Goal: Task Accomplishment & Management: Use online tool/utility

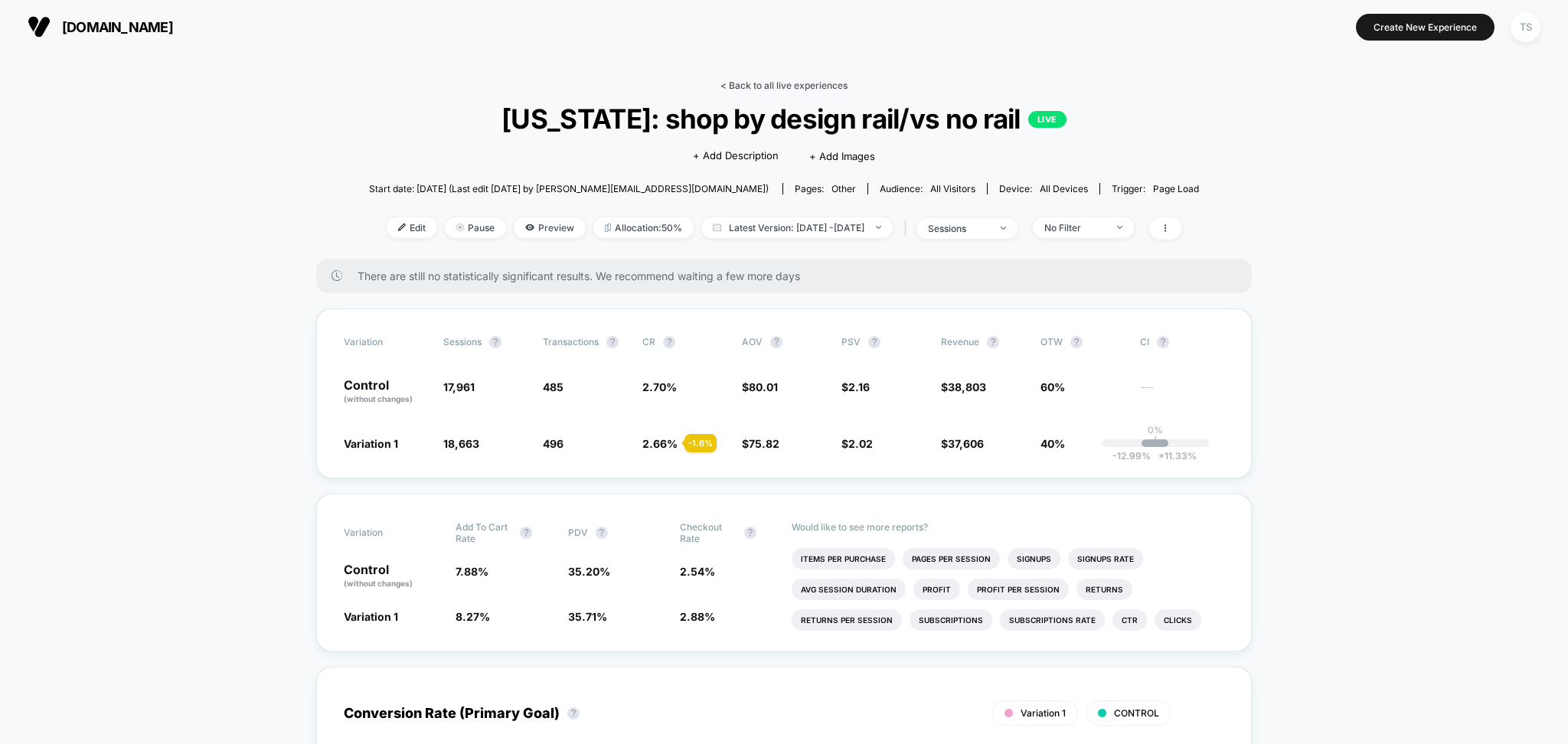
click at [787, 80] on link "< Back to all live experiences" at bounding box center [784, 86] width 127 height 12
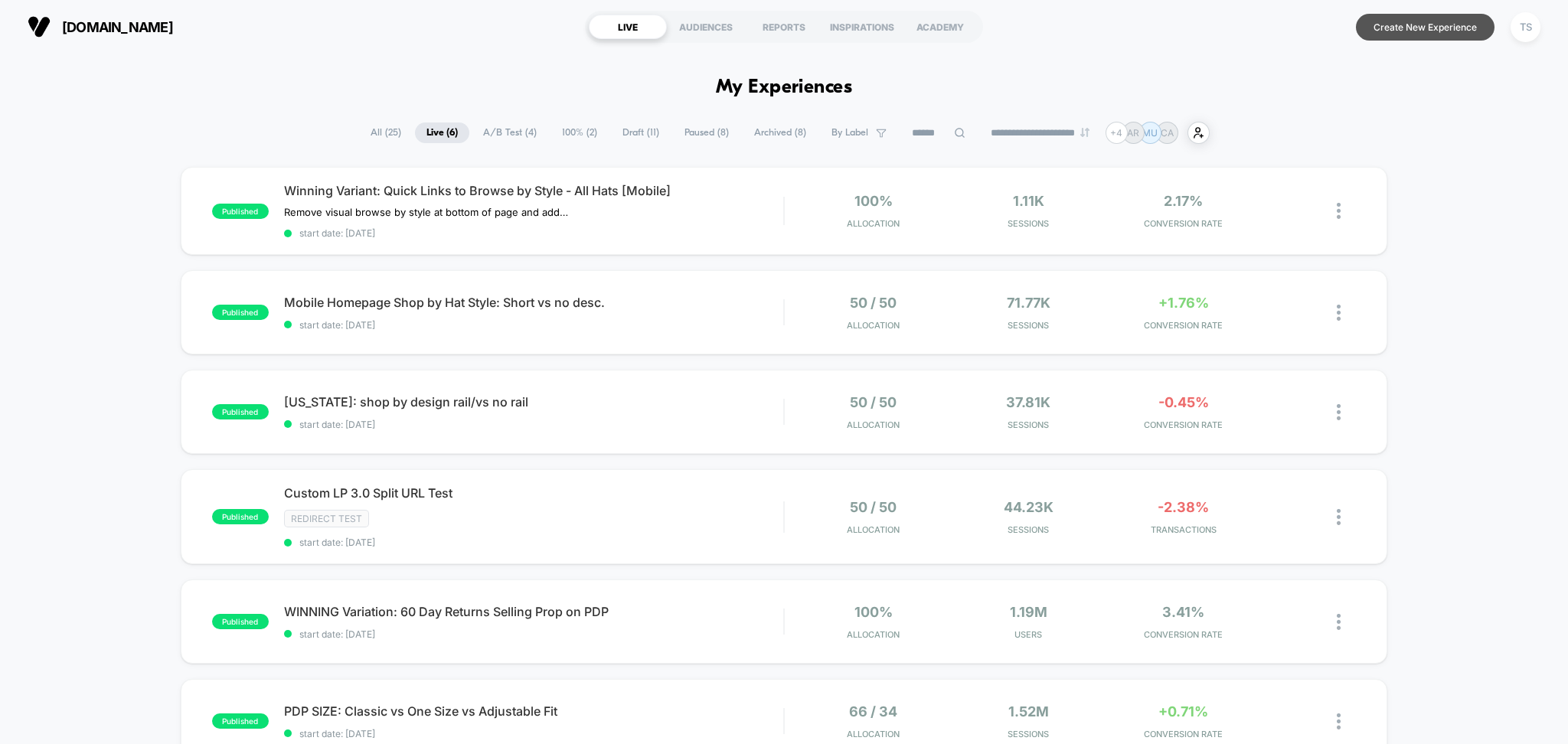
click at [1437, 29] on button "Create New Experience" at bounding box center [1426, 27] width 138 height 27
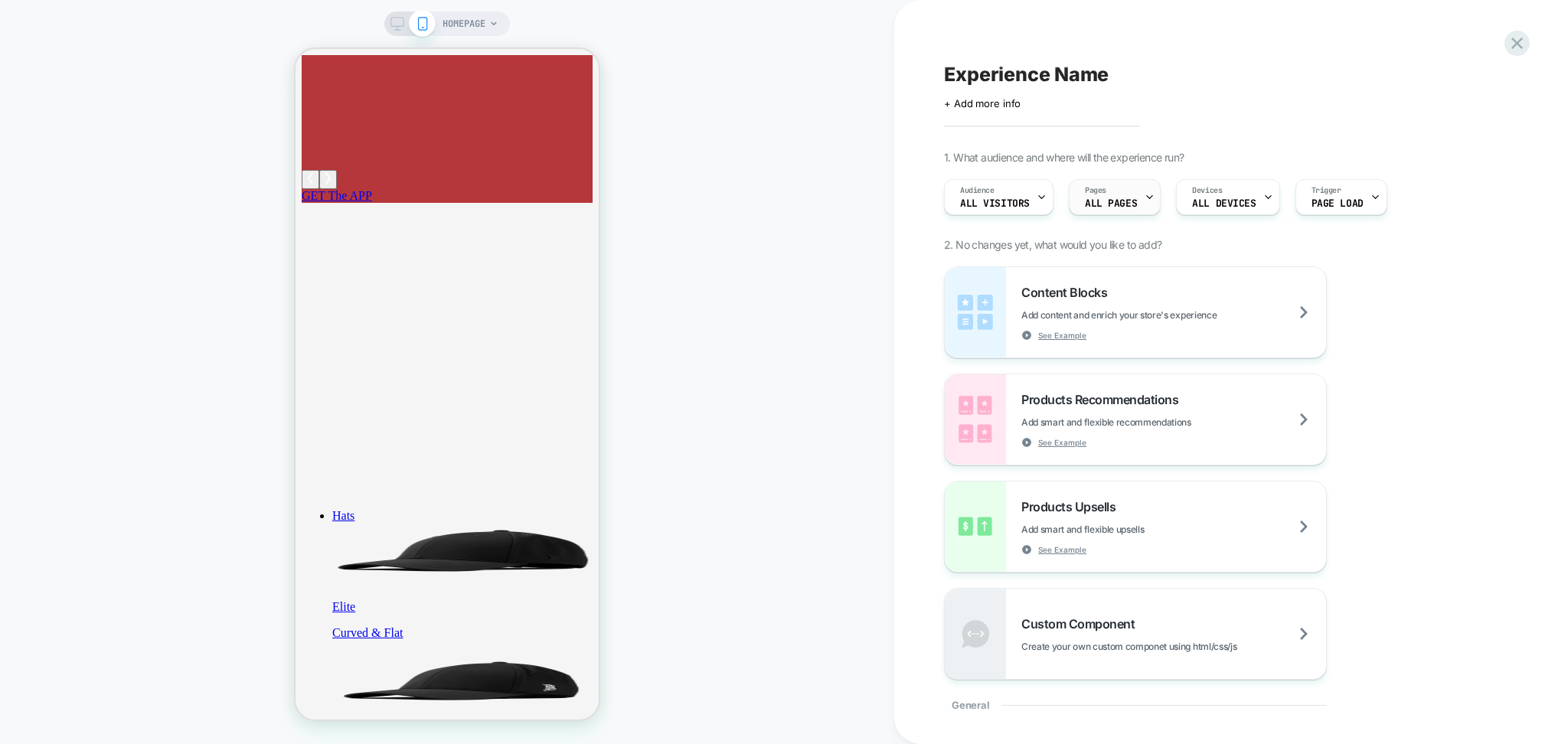
click at [1097, 195] on span "Pages" at bounding box center [1095, 190] width 21 height 11
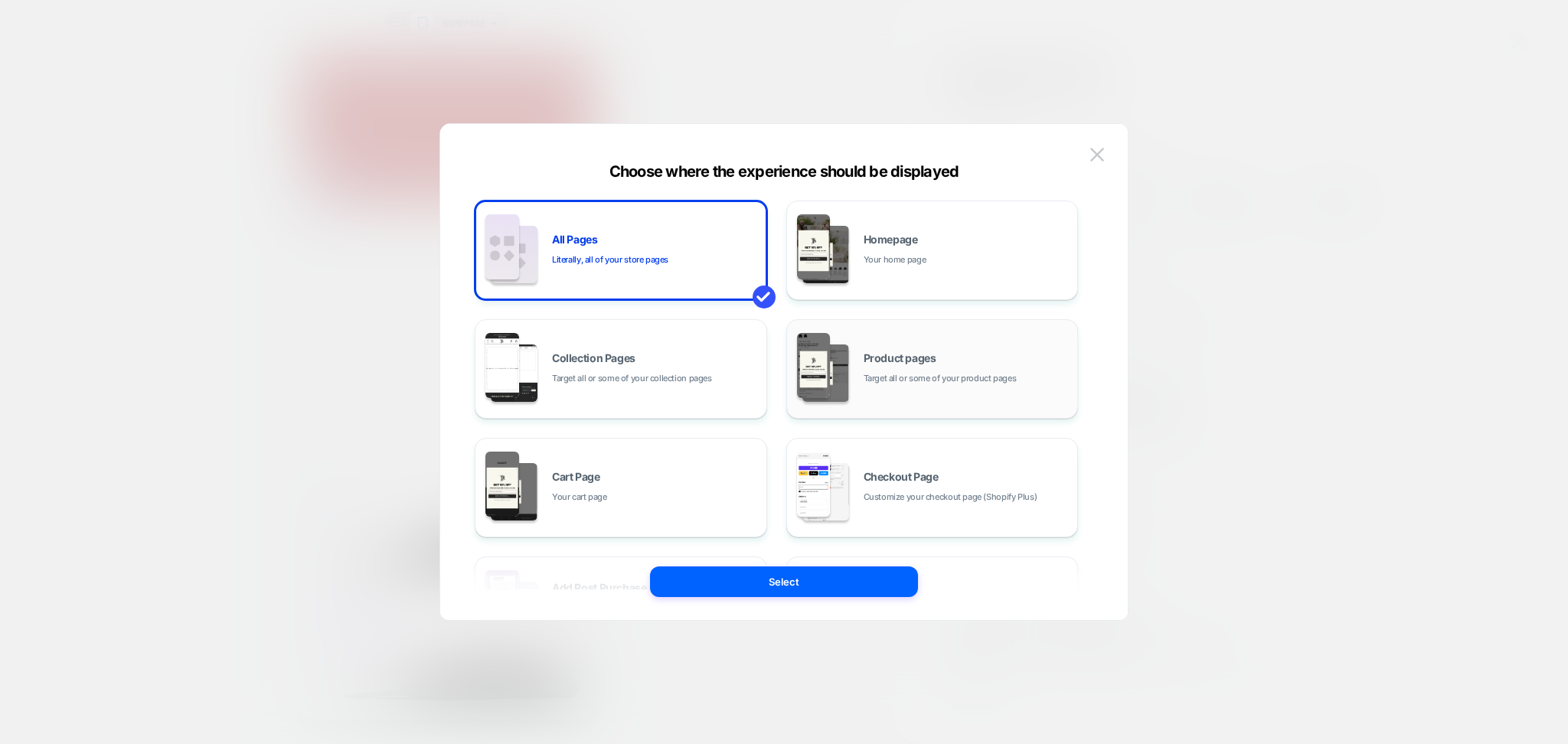
click at [902, 366] on div "Product pages Target all or some of your product pages" at bounding box center [966, 369] width 206 height 33
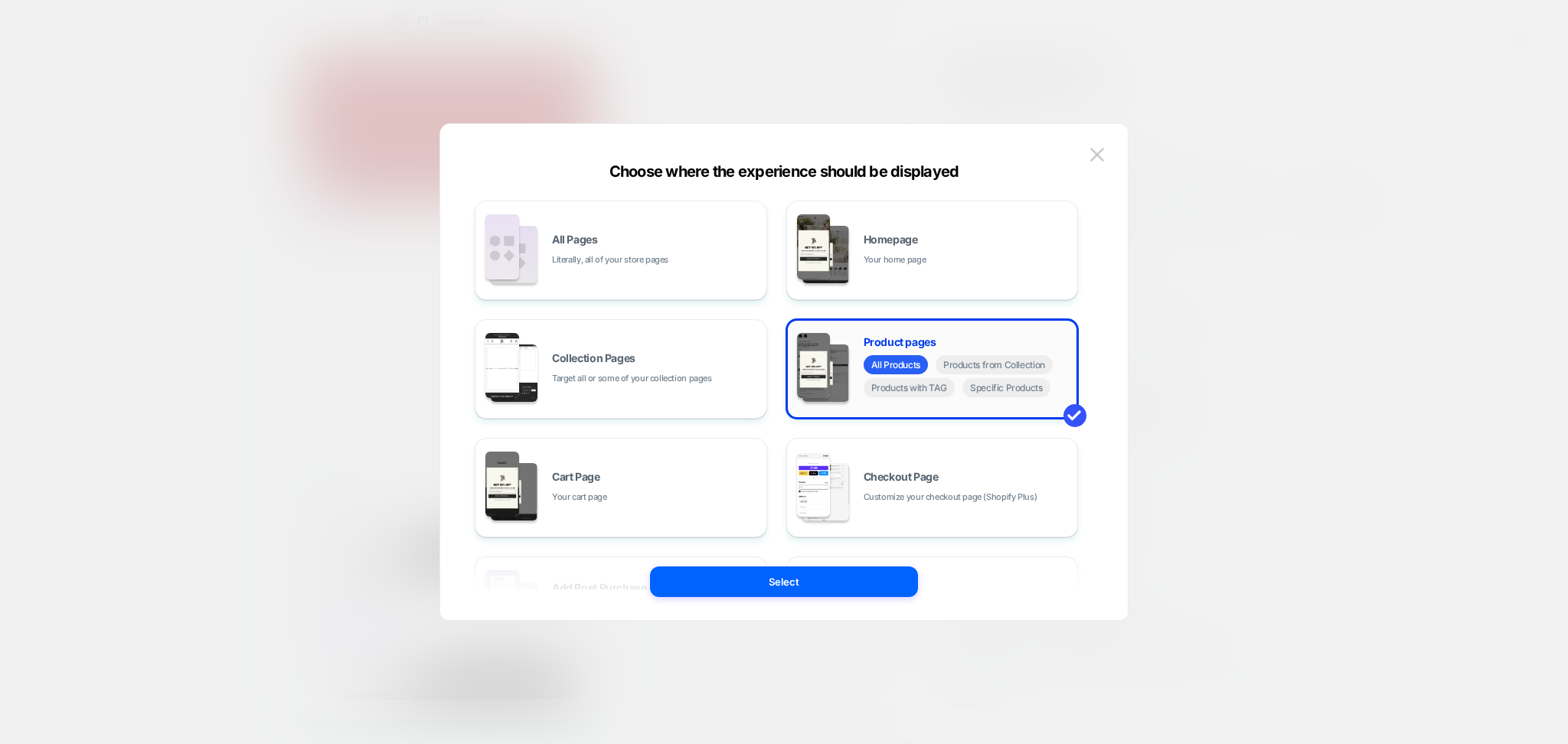
click at [994, 377] on div "All Products Products from Collection Products with TAG Specific Products" at bounding box center [966, 378] width 206 height 46
click at [1034, 367] on span "Products from Collection" at bounding box center [994, 365] width 117 height 19
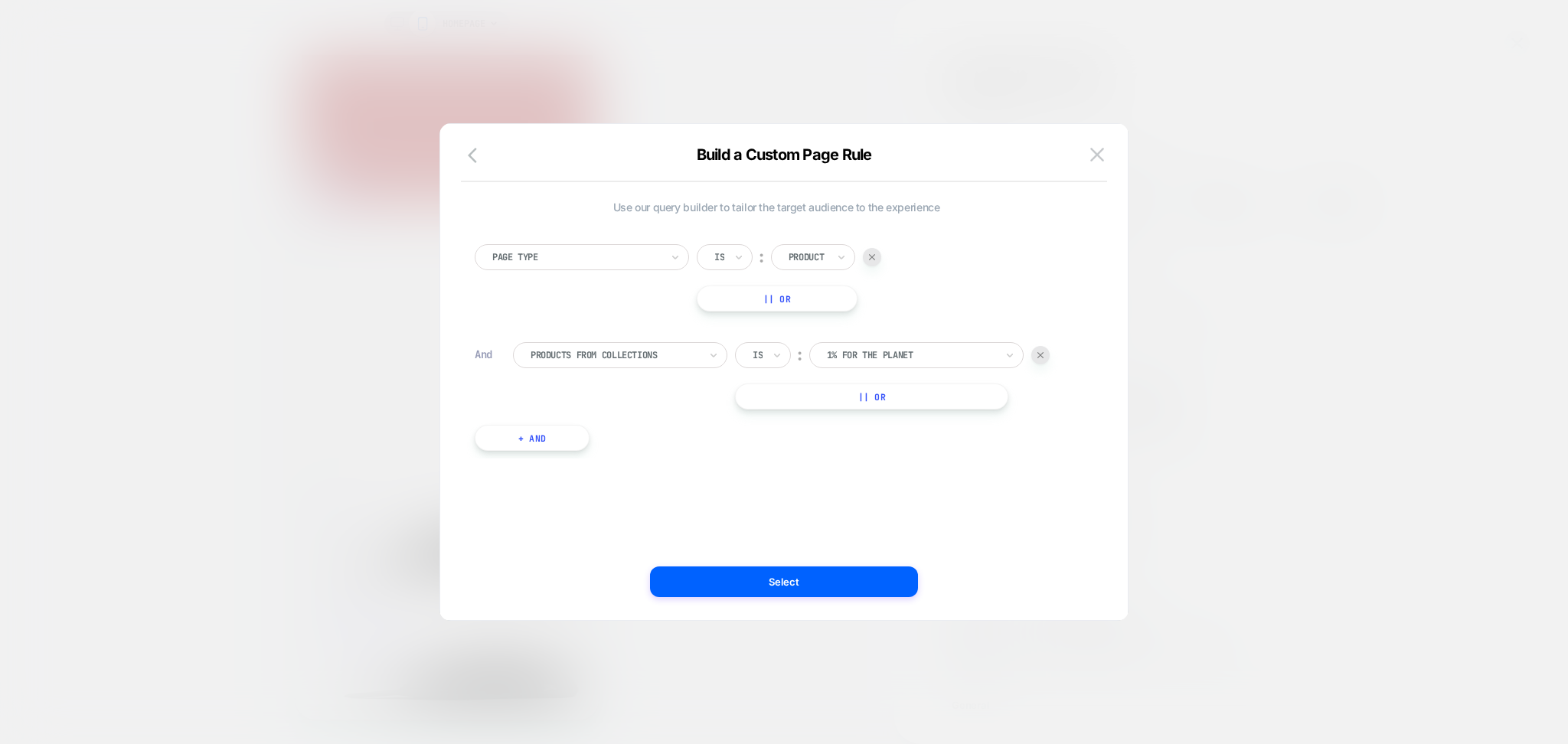
click at [586, 261] on div at bounding box center [576, 257] width 169 height 13
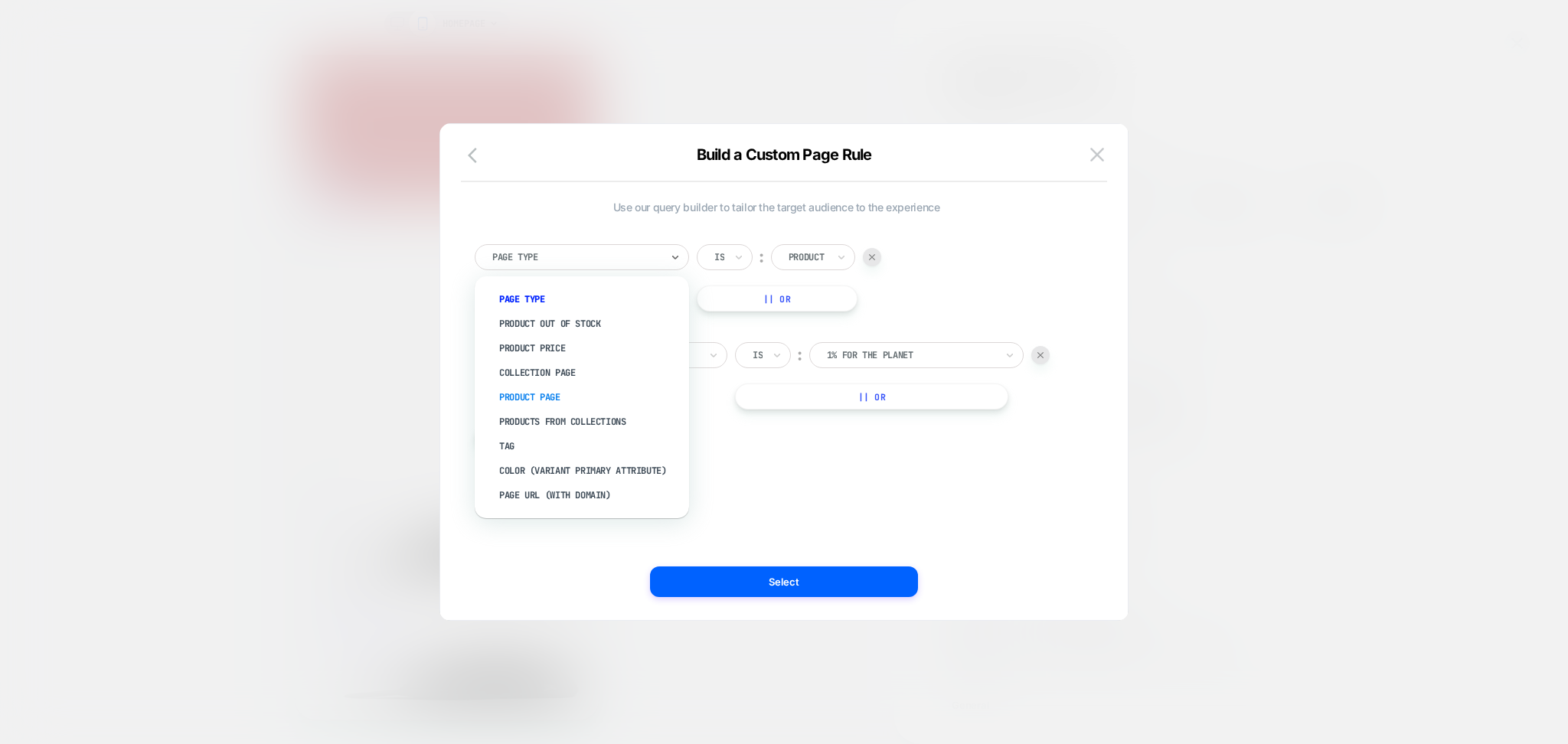
click at [550, 388] on div "Product Page" at bounding box center [590, 397] width 199 height 24
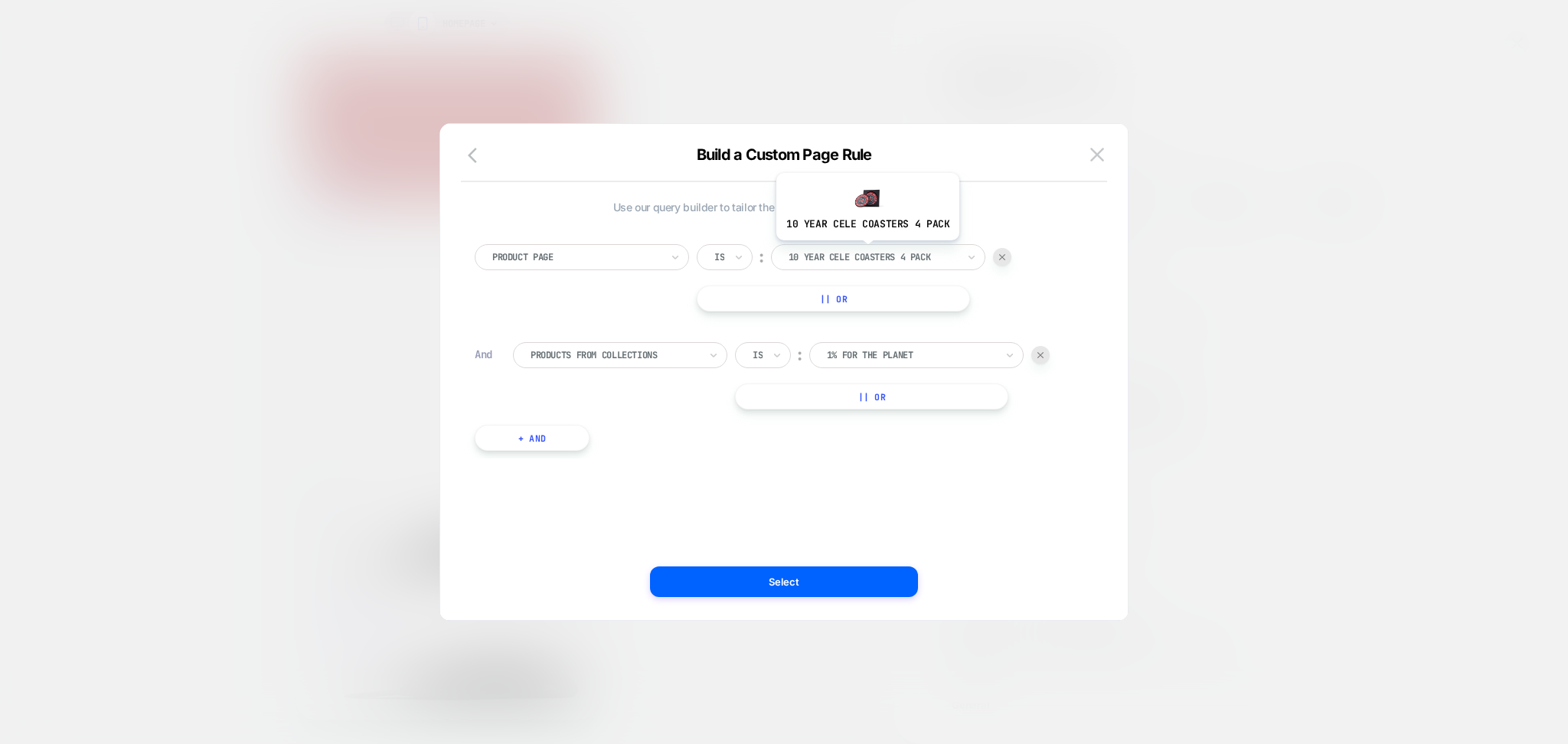
click at [866, 252] on div at bounding box center [873, 257] width 169 height 13
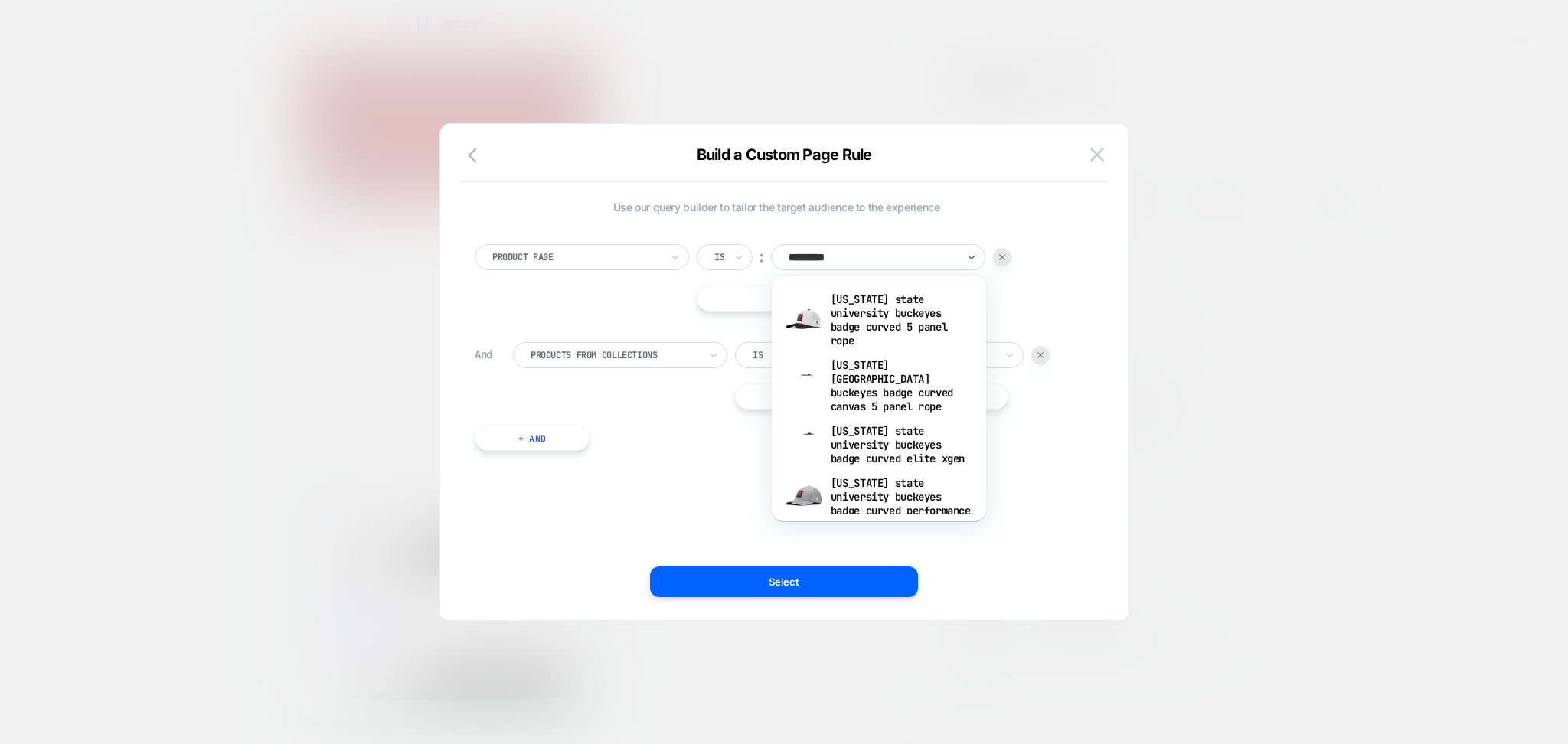
type input "**********"
click at [592, 259] on div at bounding box center [576, 257] width 169 height 13
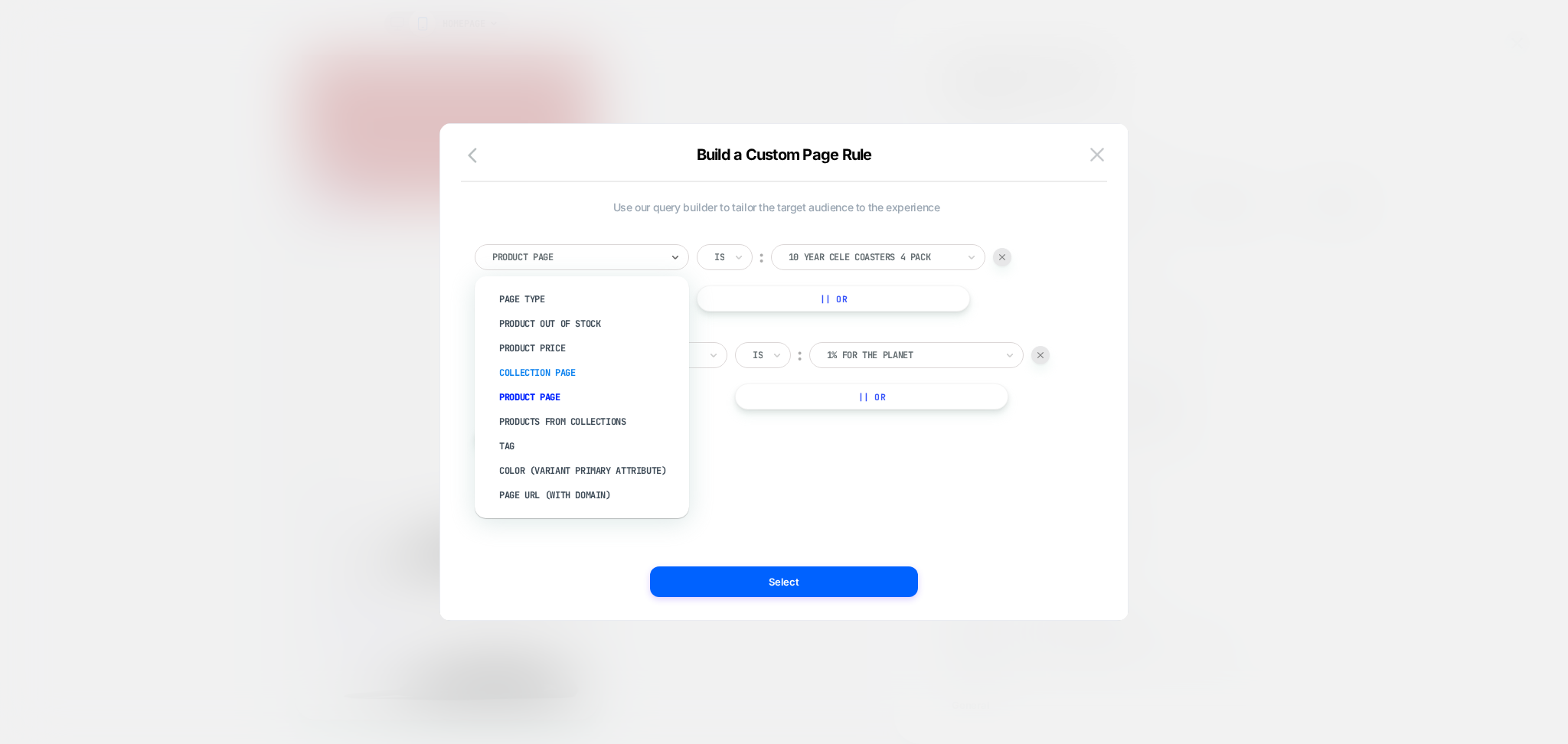
click at [571, 368] on div "Collection Page" at bounding box center [590, 372] width 199 height 24
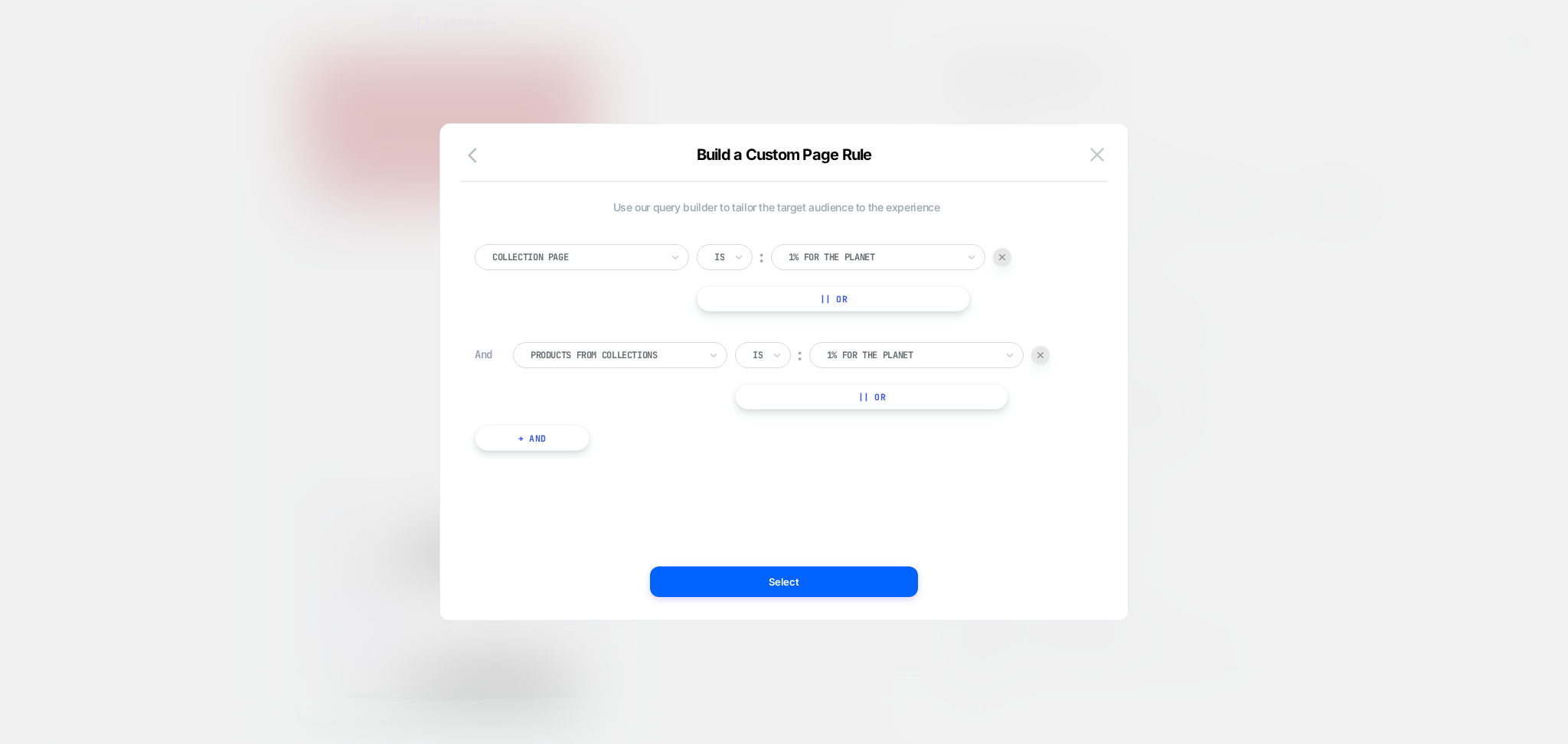
click at [827, 250] on div at bounding box center [873, 257] width 169 height 13
type input "****"
click at [869, 322] on div "[US_STATE][GEOGRAPHIC_DATA]" at bounding box center [886, 324] width 199 height 24
click at [1038, 358] on div at bounding box center [1041, 356] width 19 height 19
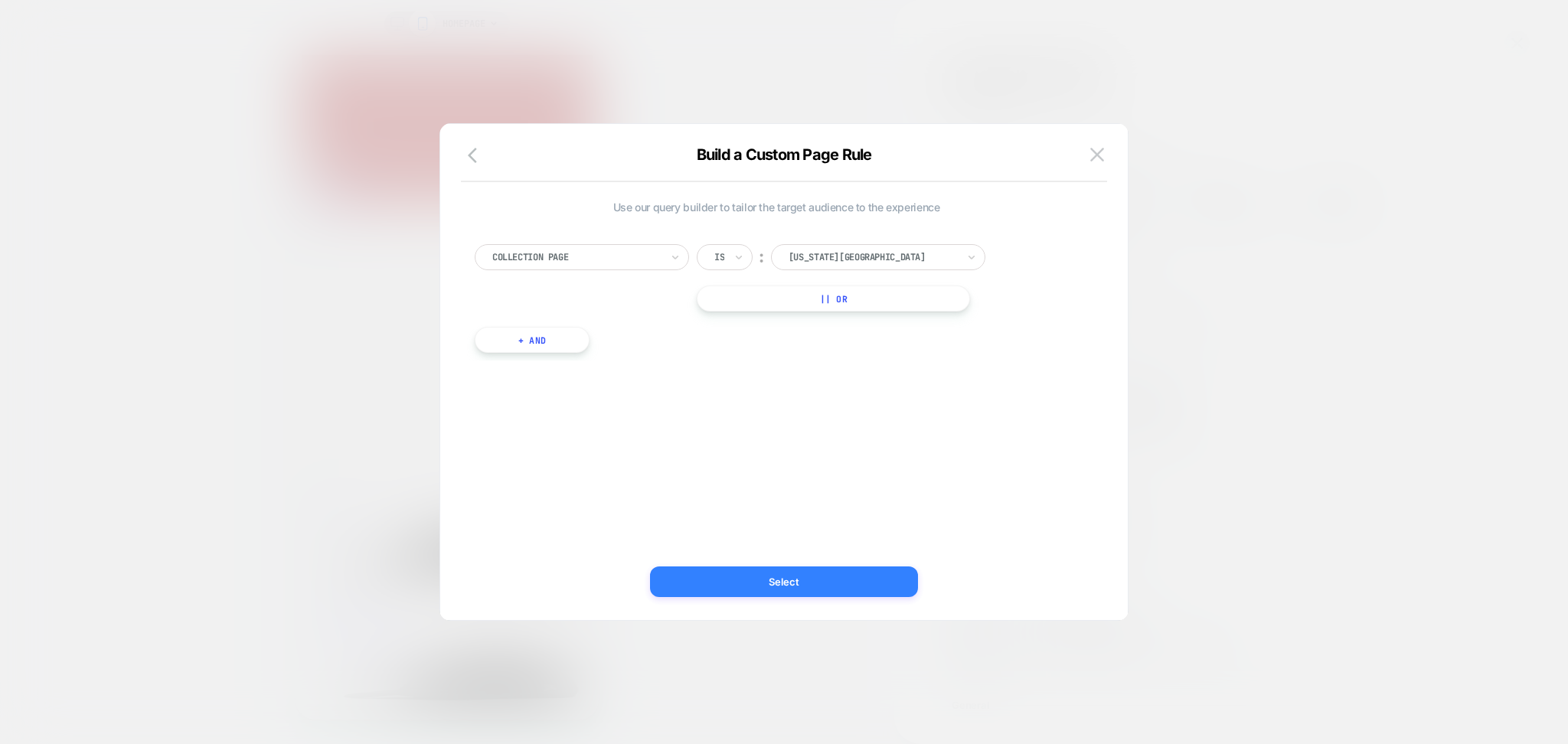
click at [796, 579] on button "Select" at bounding box center [784, 582] width 268 height 30
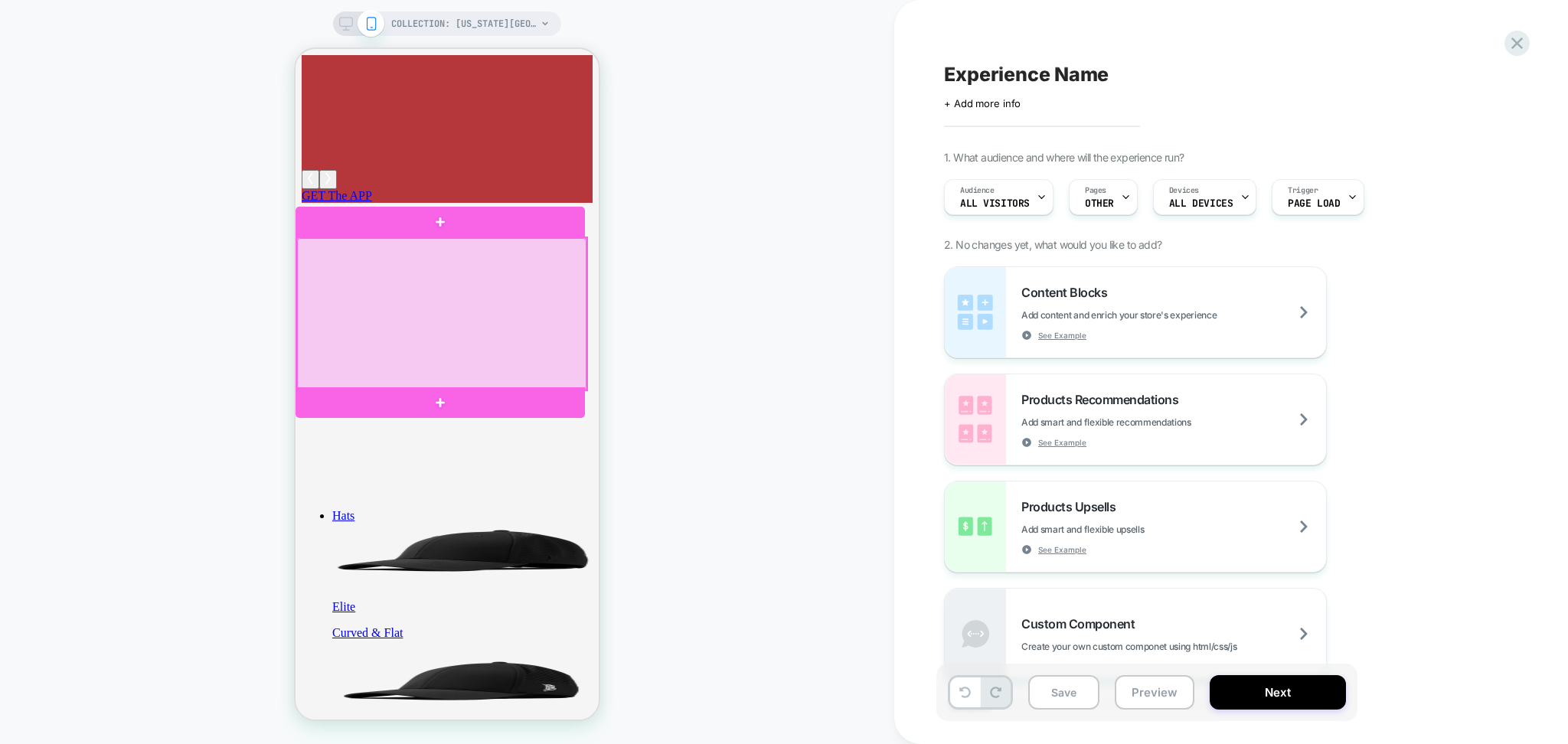
click at [517, 254] on div at bounding box center [442, 314] width 290 height 152
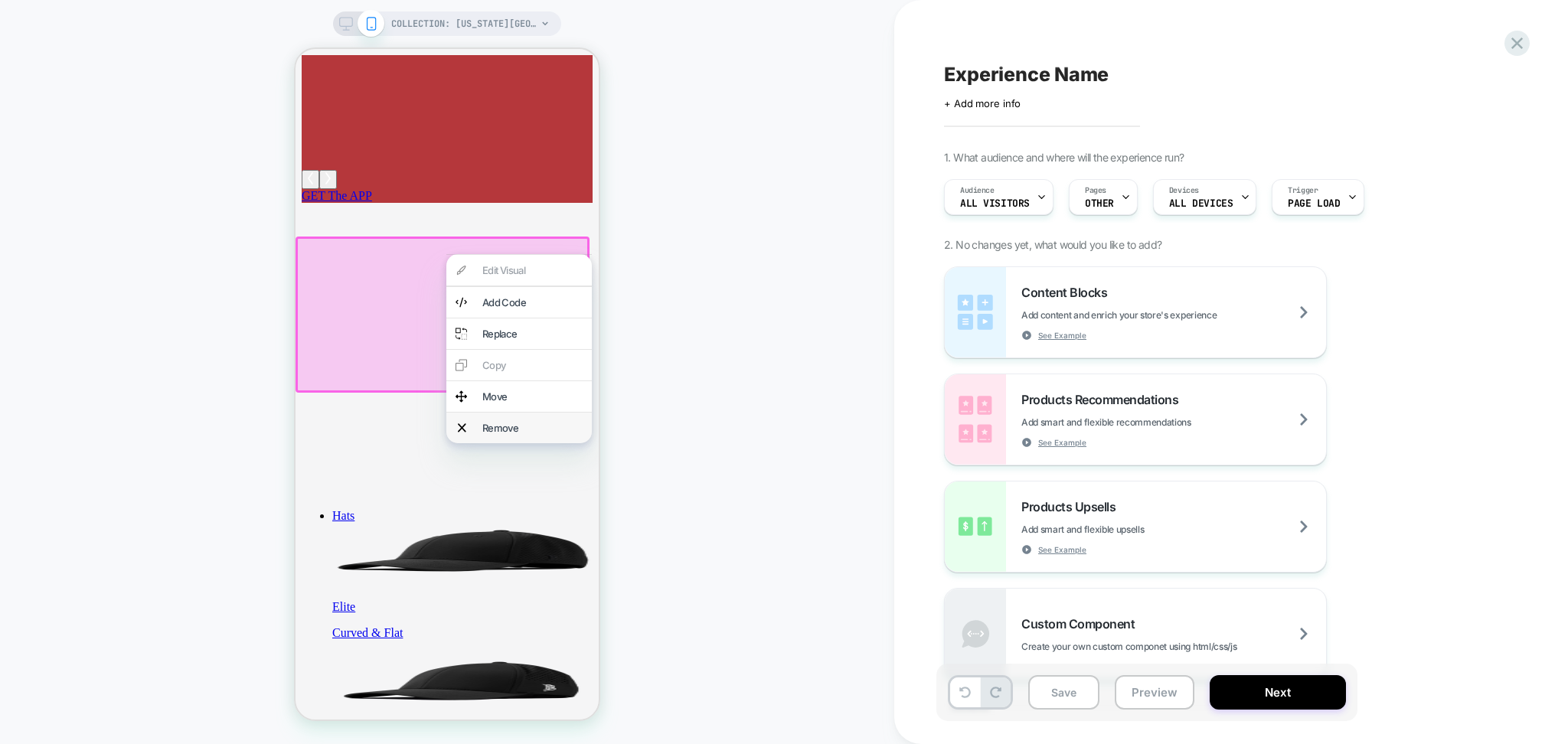
click at [502, 434] on div "Remove" at bounding box center [532, 428] width 100 height 13
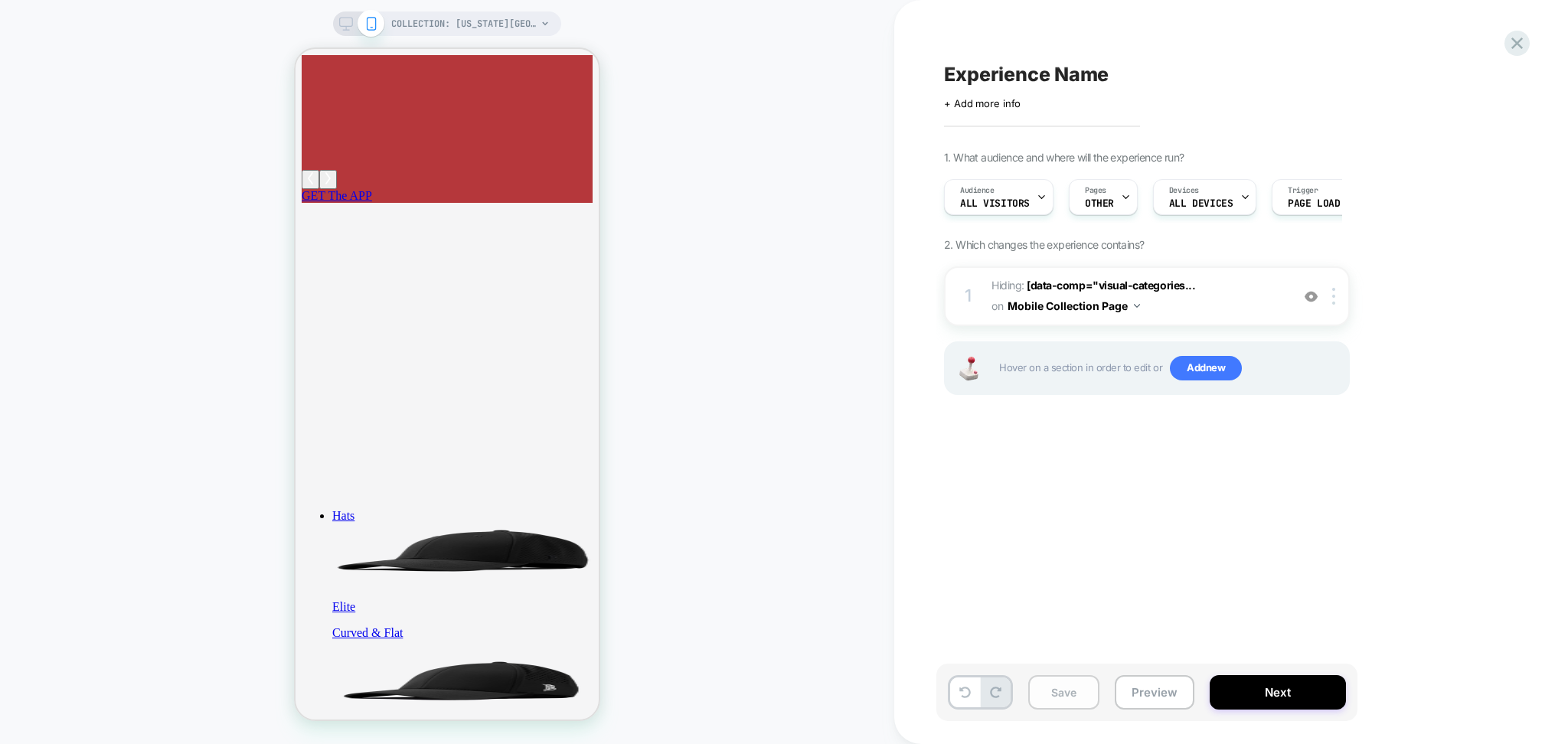
click at [1066, 699] on button "Save" at bounding box center [1064, 693] width 72 height 35
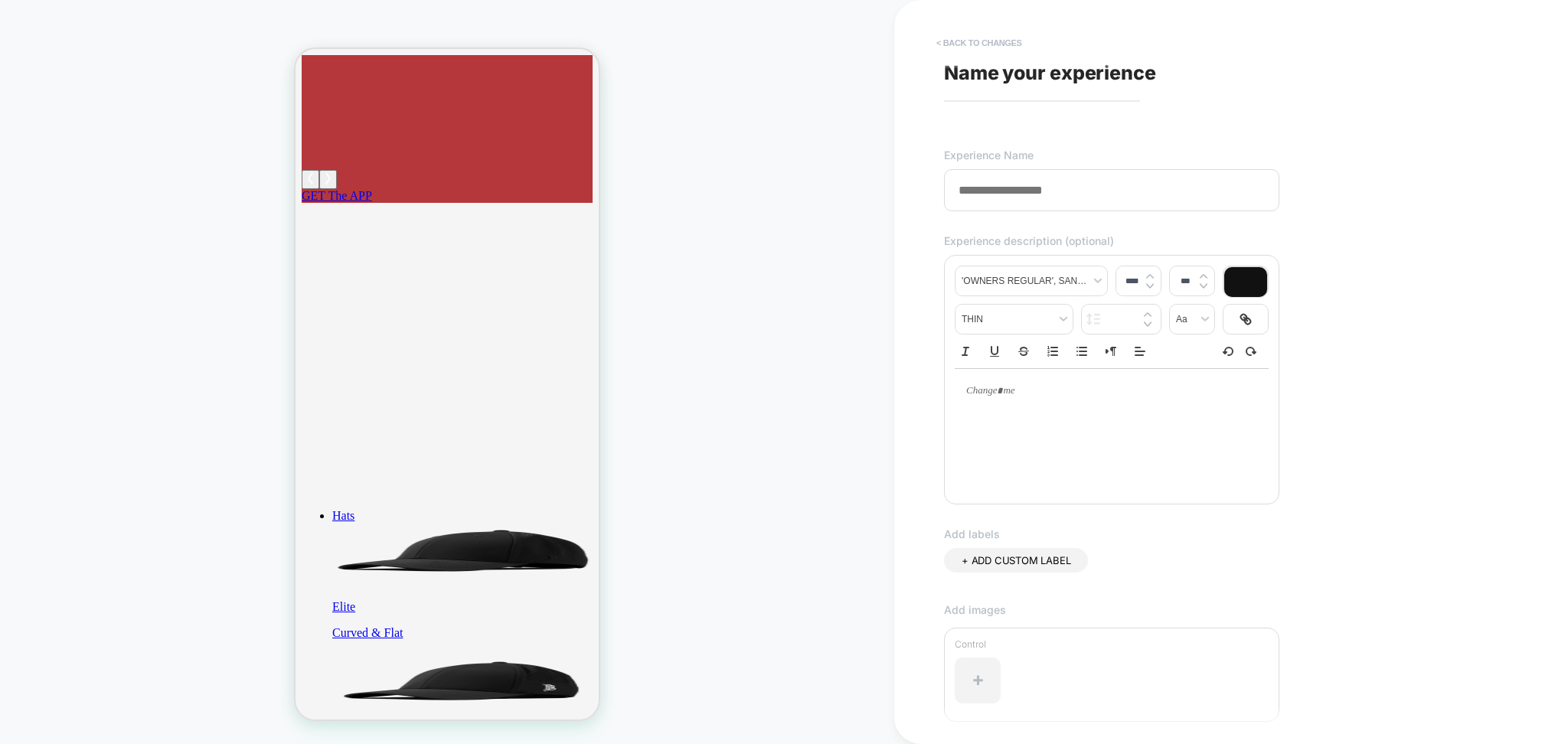
click at [948, 36] on button "< Back to changes" at bounding box center [979, 42] width 101 height 24
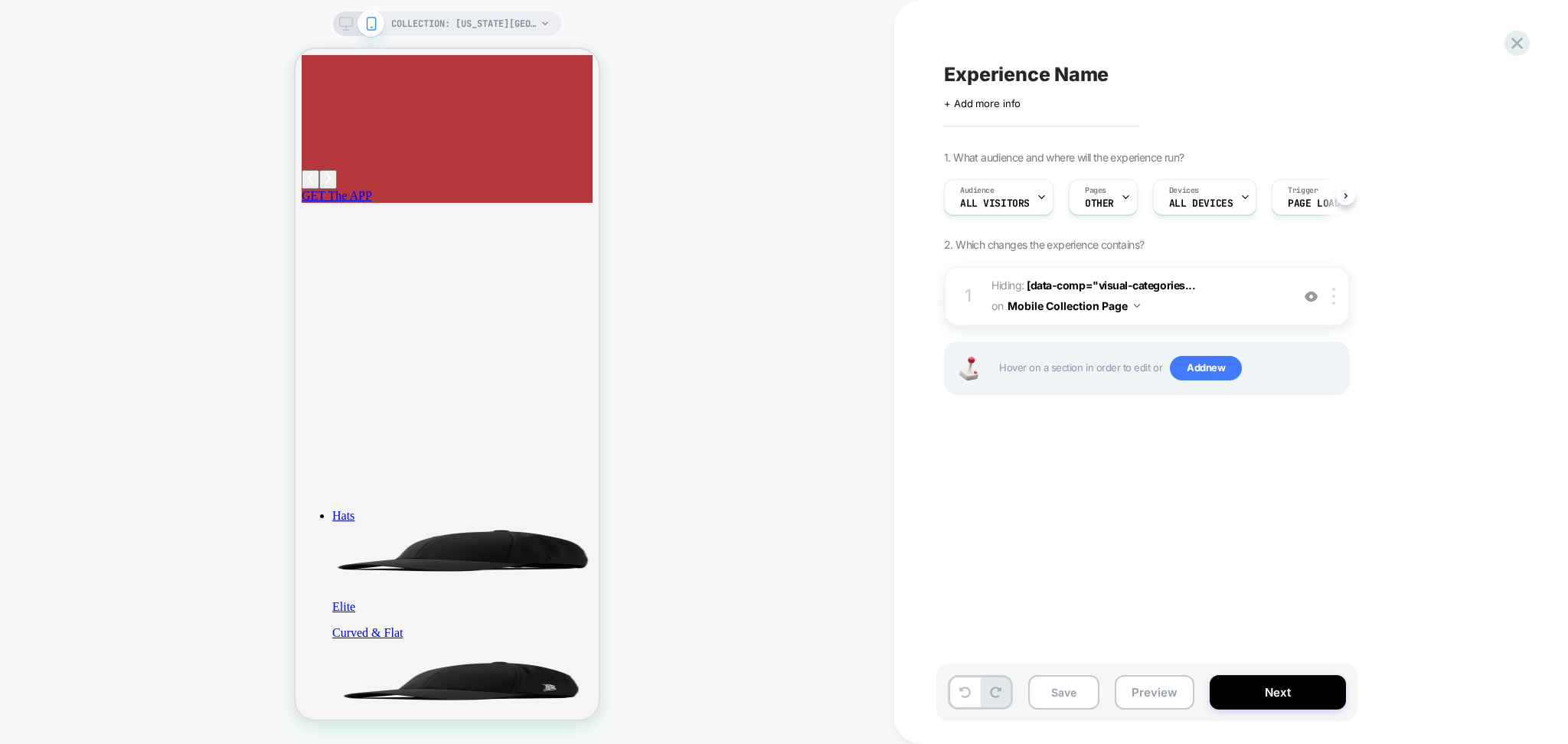
scroll to position [0, 1]
click at [1035, 71] on span "Experience Name" at bounding box center [1026, 74] width 164 height 23
type textarea "**********"
click at [1468, 72] on icon at bounding box center [1470, 74] width 19 height 19
click at [344, 19] on icon at bounding box center [346, 24] width 13 height 13
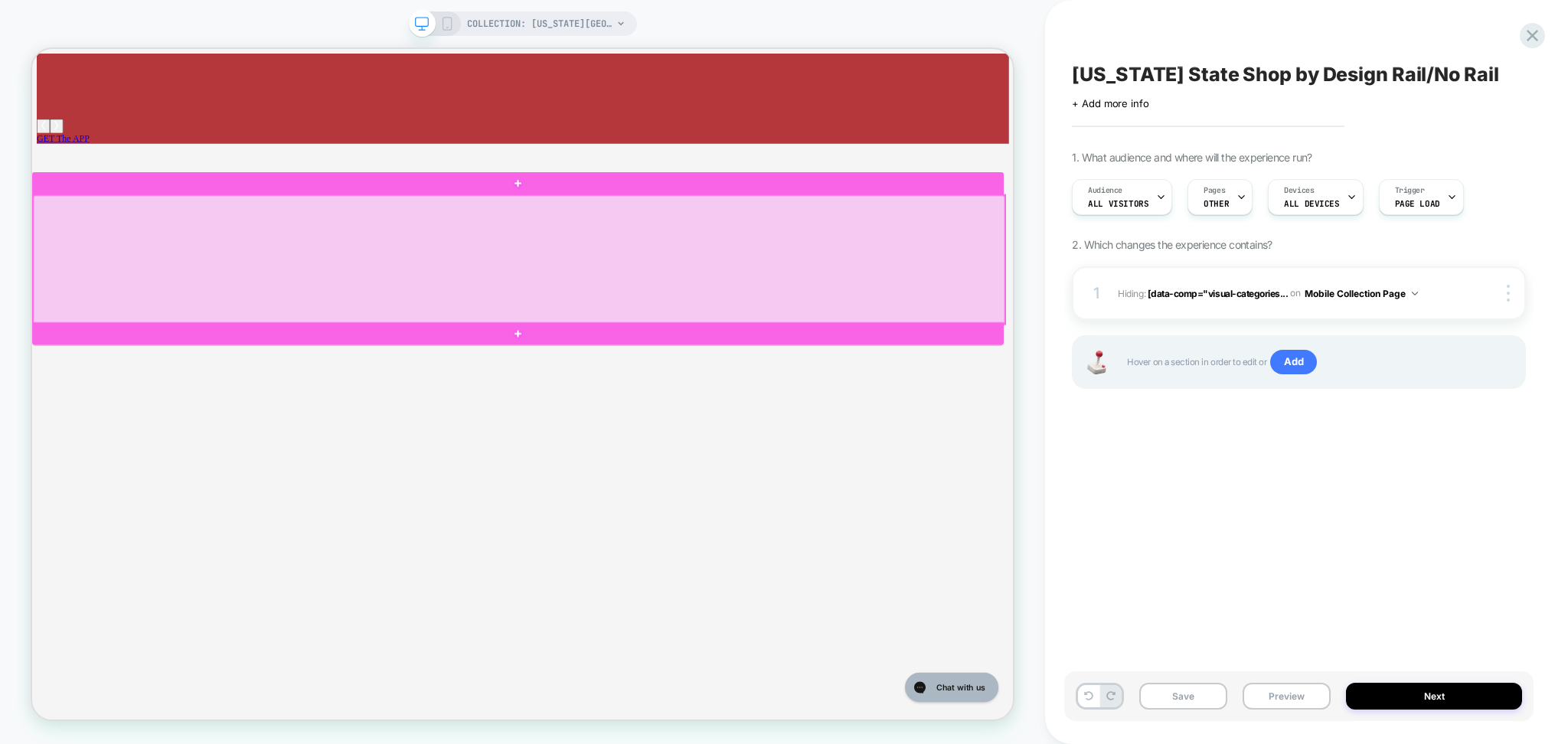
click at [318, 254] on div at bounding box center [682, 330] width 1296 height 172
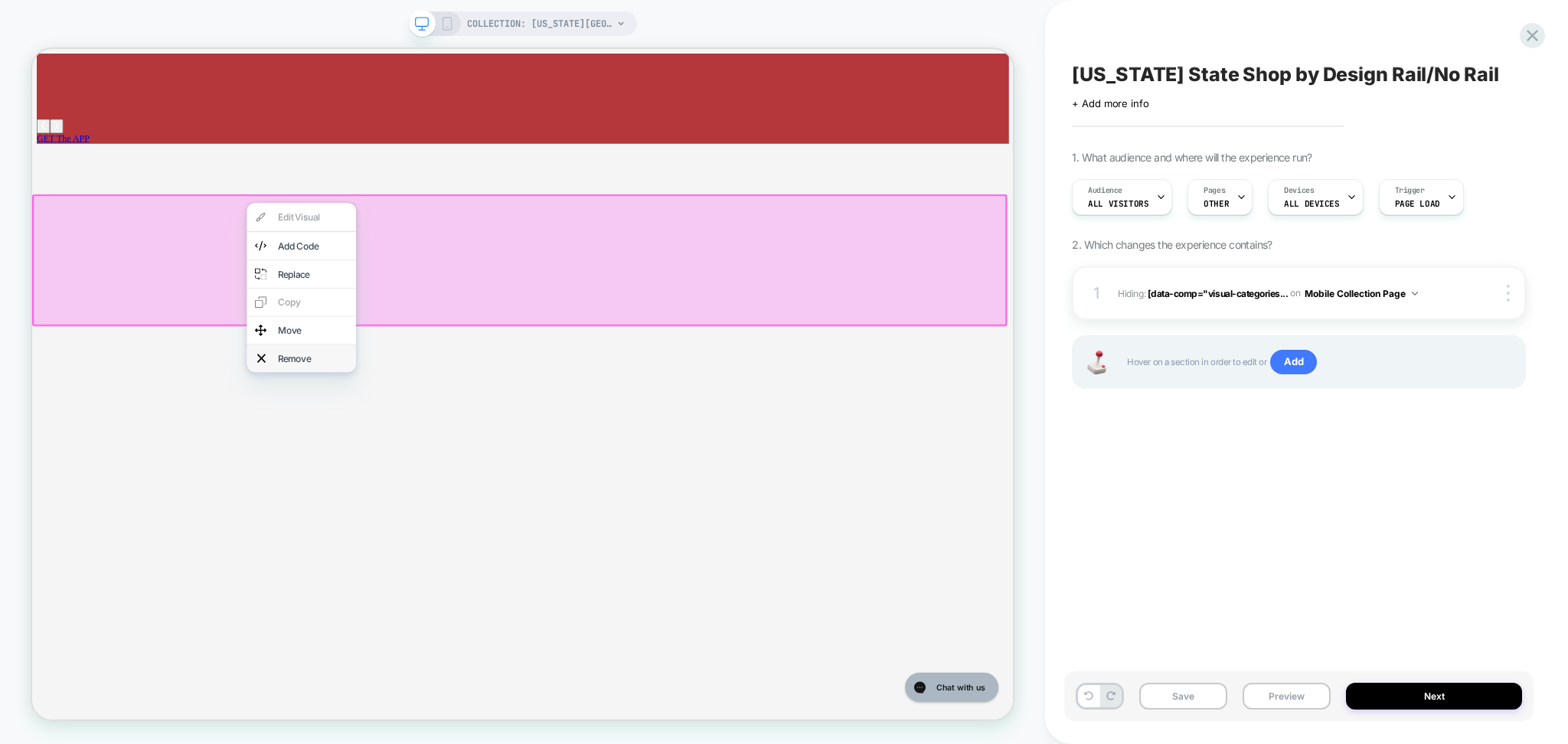
click at [385, 469] on div "Remove" at bounding box center [406, 462] width 94 height 15
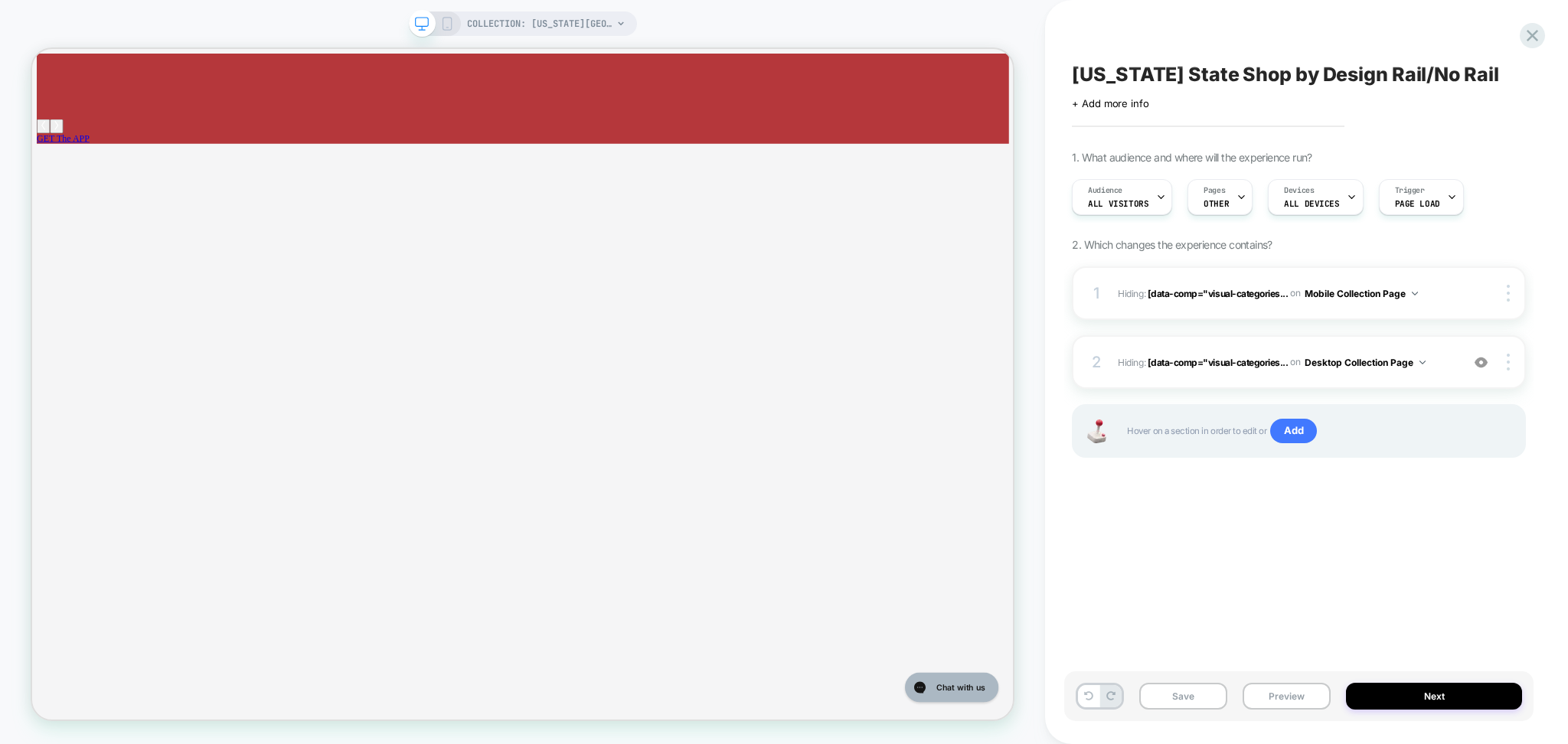
click at [1164, 505] on div "[US_STATE] State Shop by Design Rail/No Rail Click to edit experience details +…" at bounding box center [1298, 372] width 469 height 714
click at [1181, 693] on button "Save" at bounding box center [1183, 697] width 88 height 27
click at [1490, 702] on button "Next" at bounding box center [1434, 697] width 176 height 27
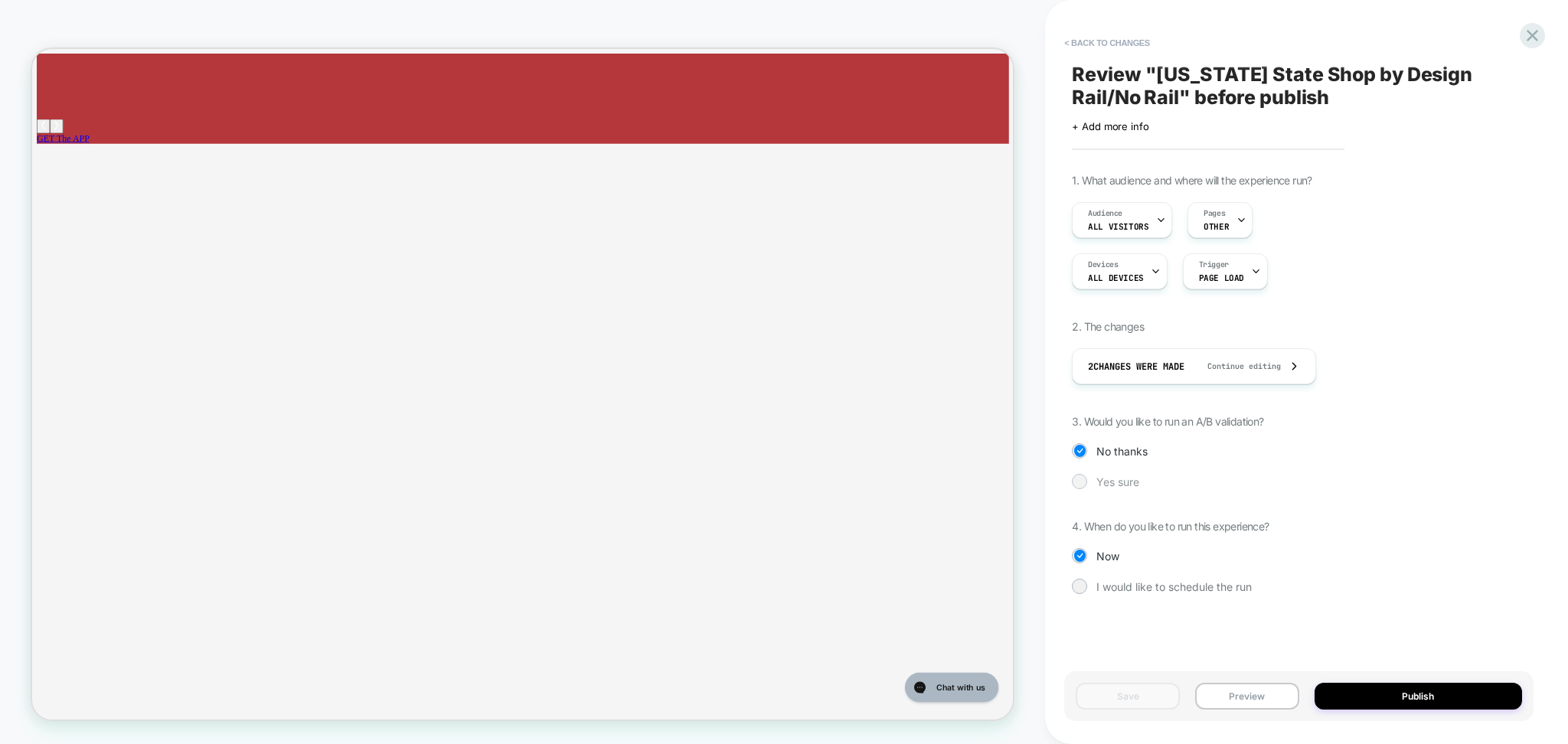
click at [1122, 488] on span "Yes sure" at bounding box center [1117, 481] width 43 height 13
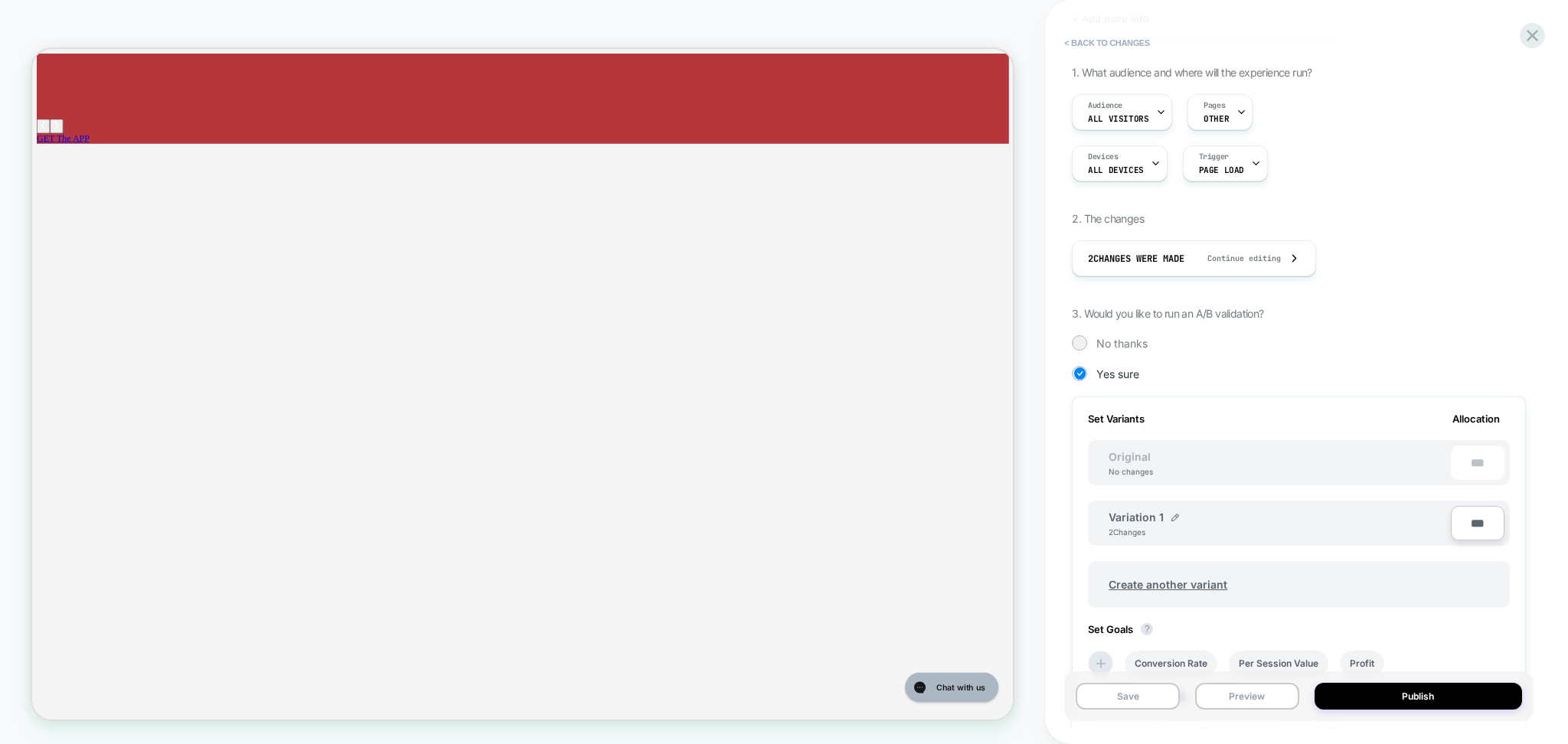
scroll to position [363, 0]
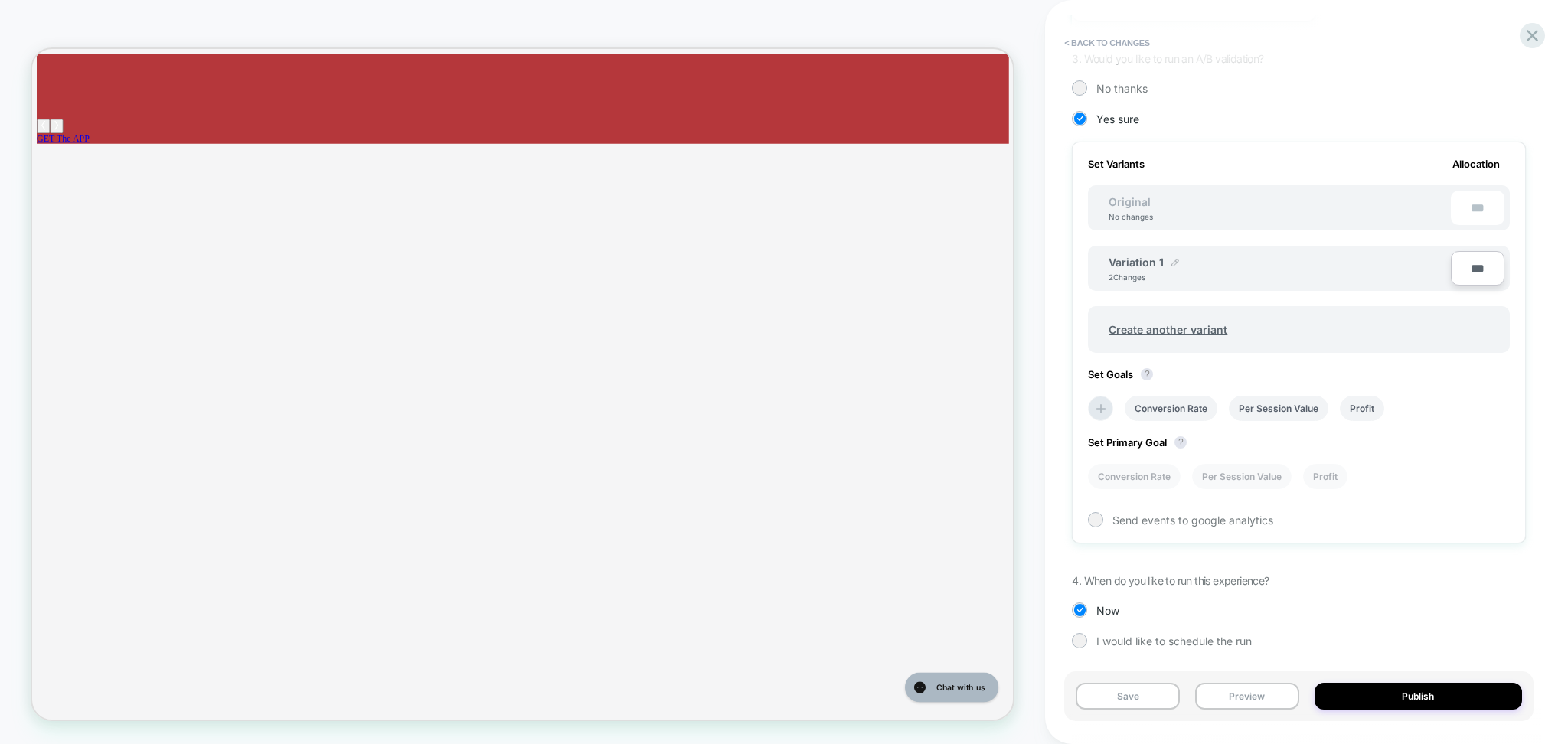
click at [1171, 259] on img at bounding box center [1175, 262] width 8 height 8
drag, startPoint x: 1181, startPoint y: 272, endPoint x: 1112, endPoint y: 276, distance: 69.1
click at [1112, 276] on input "**********" at bounding box center [1164, 270] width 111 height 29
type input "*******"
click at [1270, 281] on button "Save" at bounding box center [1276, 270] width 51 height 23
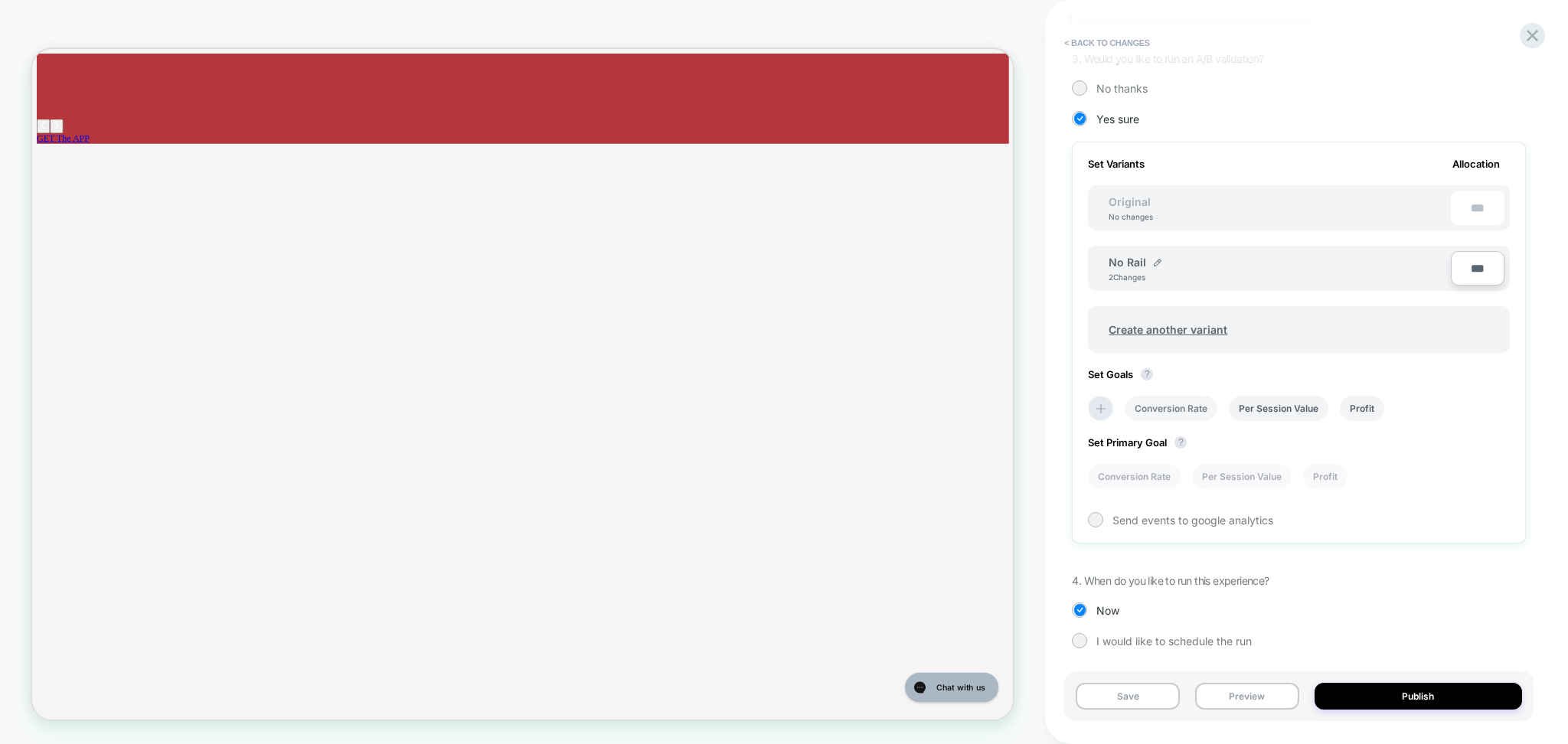
click at [1185, 406] on li "Conversion Rate" at bounding box center [1171, 409] width 93 height 25
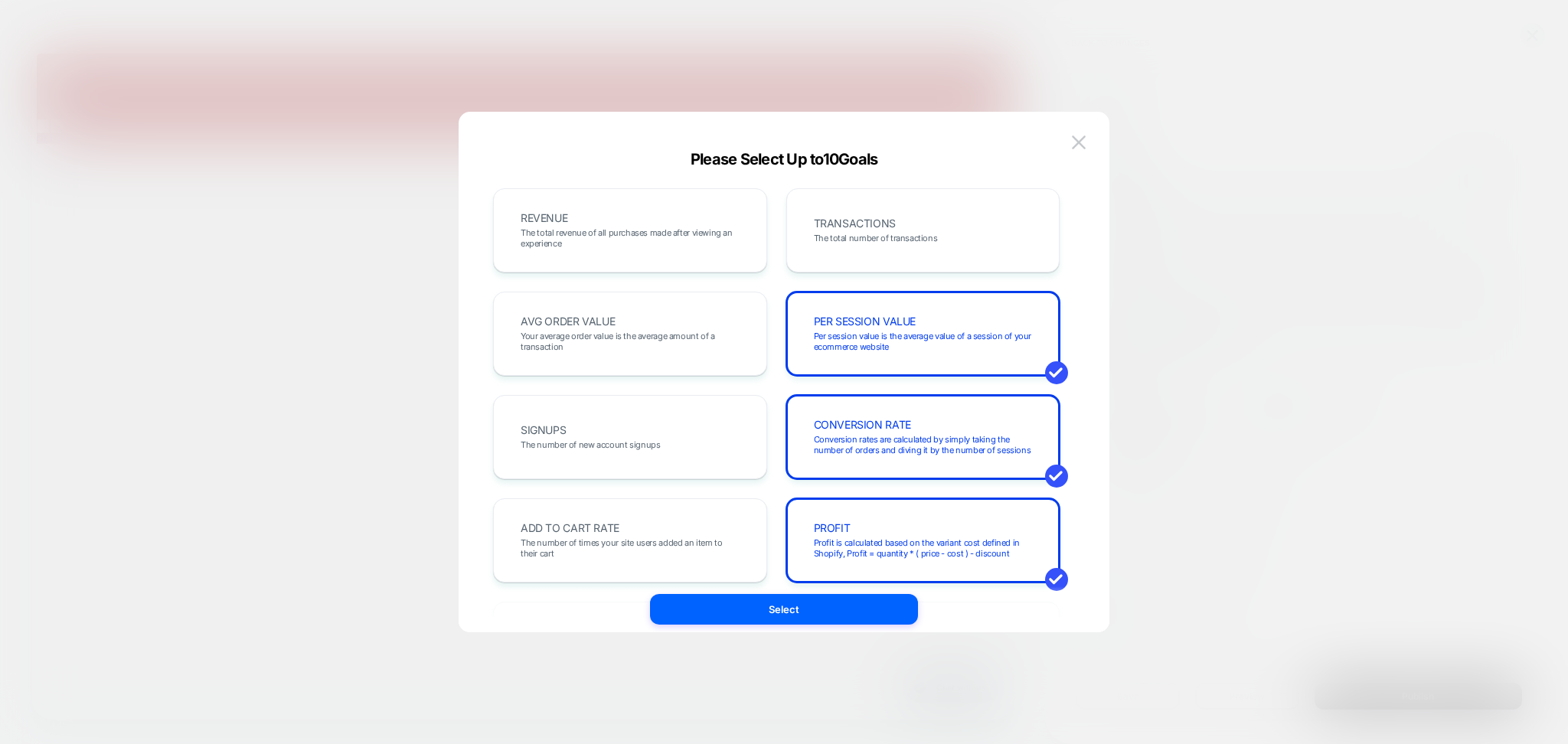
drag, startPoint x: 640, startPoint y: 224, endPoint x: 778, endPoint y: 245, distance: 139.6
click at [640, 224] on div "REVENUE The total revenue of all purchases made after viewing an experience" at bounding box center [629, 231] width 242 height 52
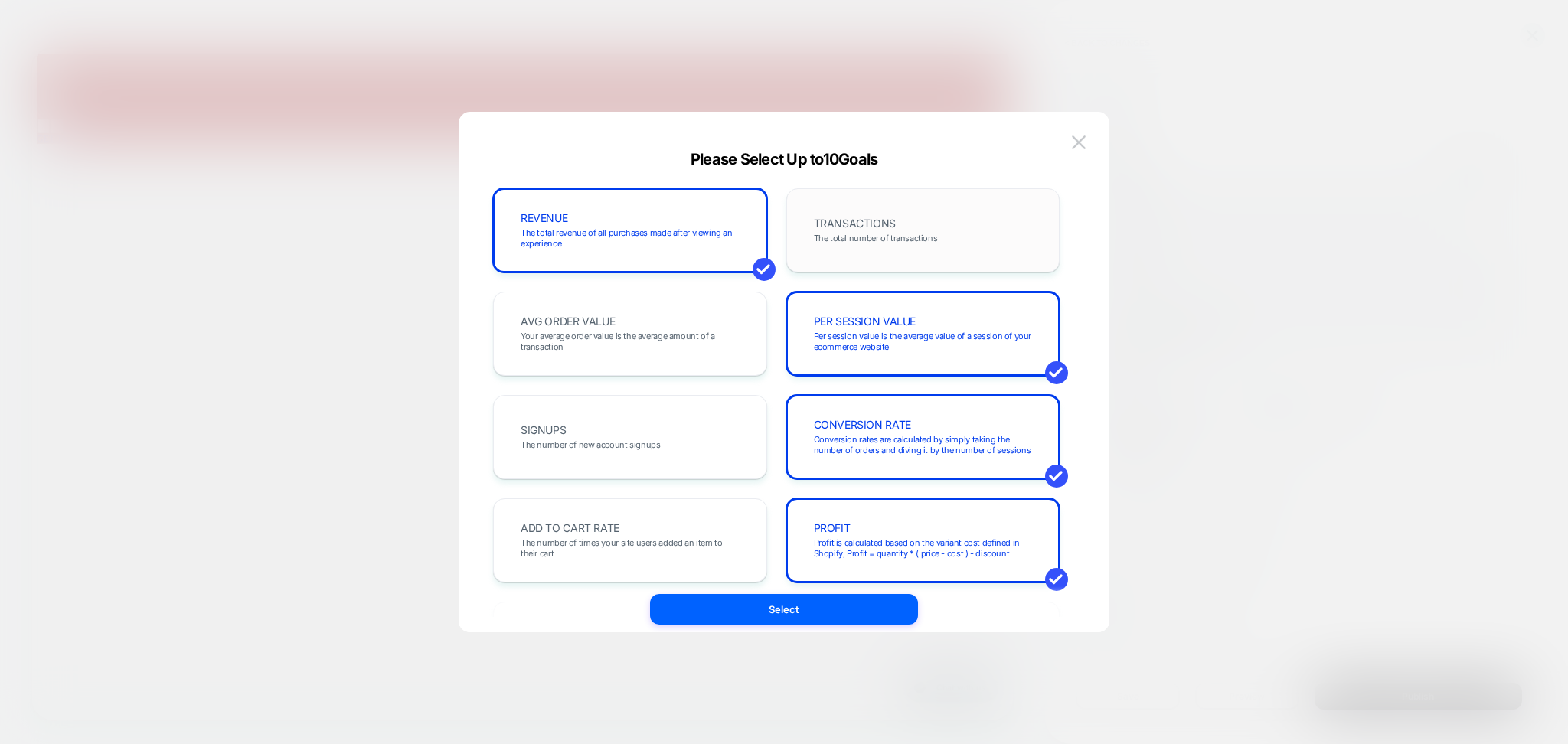
click at [874, 221] on span "TRANSACTIONS" at bounding box center [854, 223] width 82 height 11
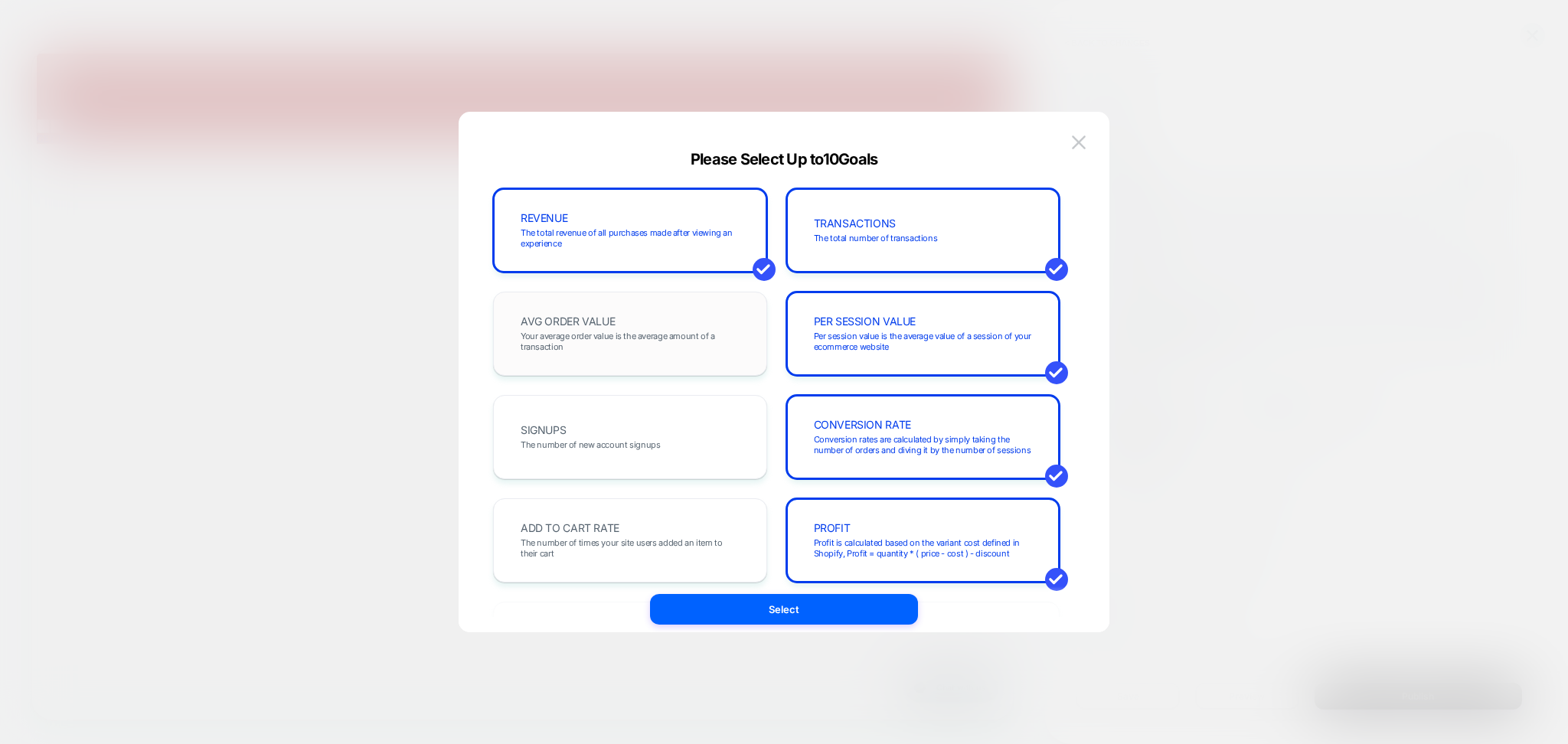
click at [623, 343] on span "Your average order value is the average amount of a transaction" at bounding box center [630, 341] width 219 height 21
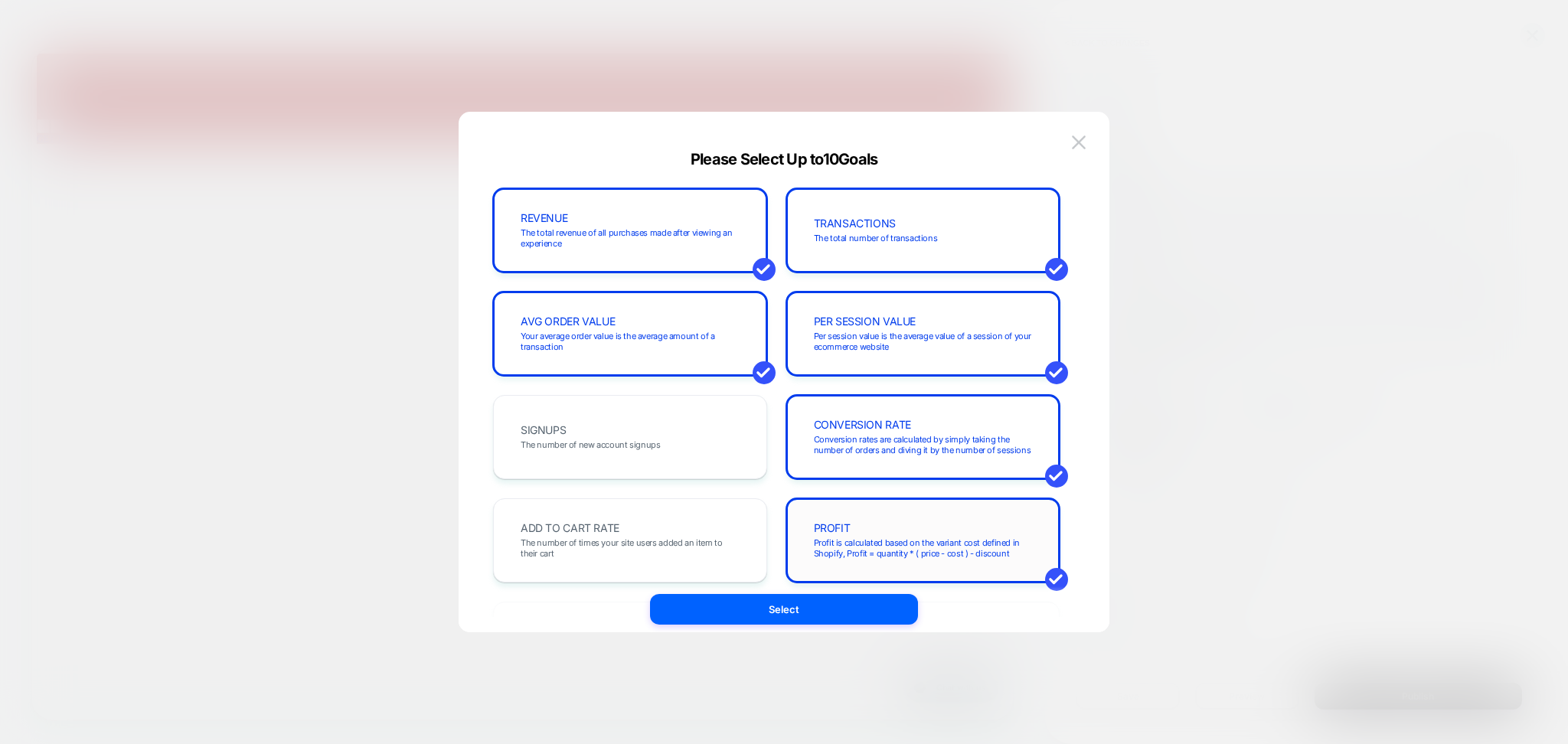
click at [924, 538] on span "Profit is calculated based on the variant cost defined in Shopify, Profit = qua…" at bounding box center [923, 548] width 219 height 21
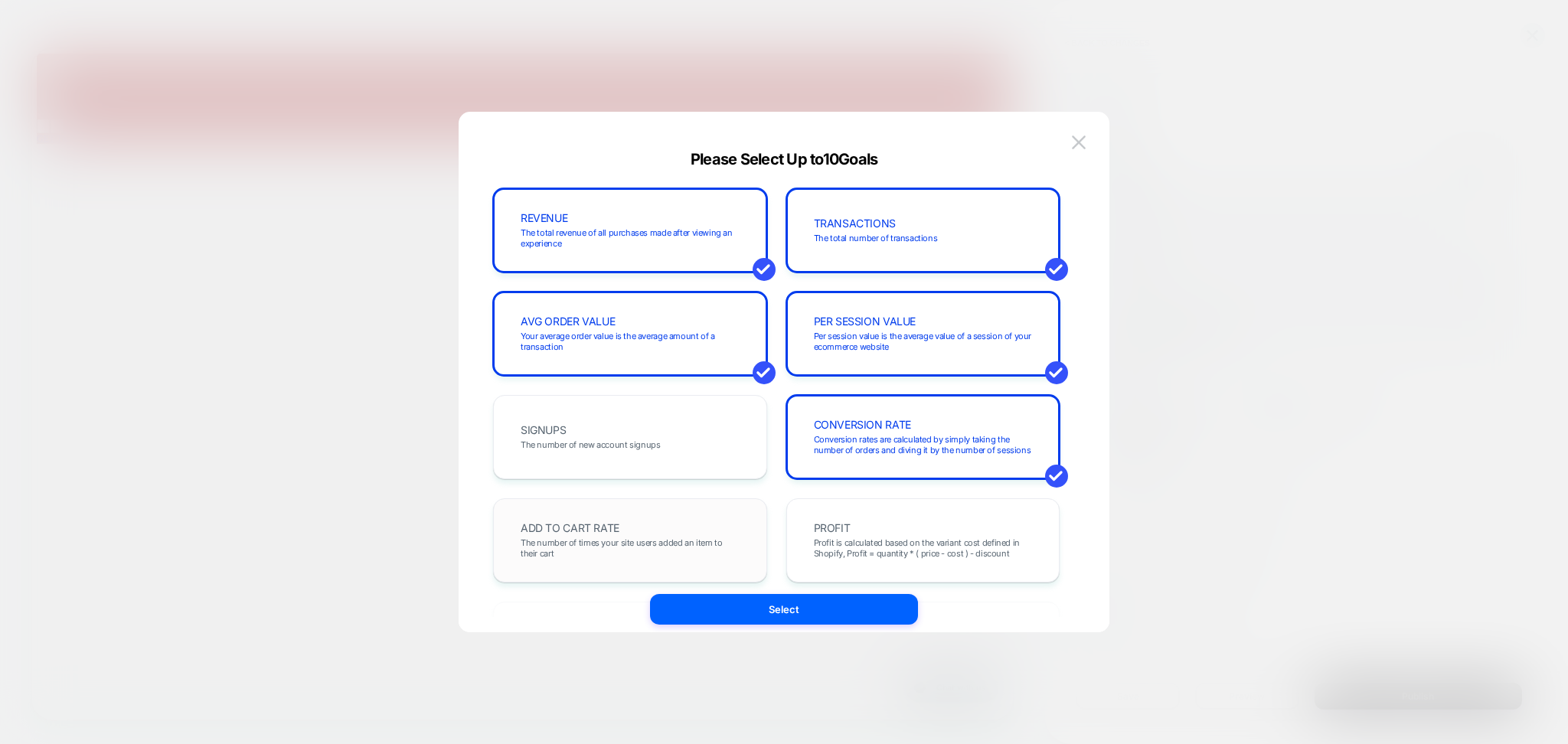
click at [627, 522] on div "ADD TO CART RATE The number of times your site users added an item to their cart" at bounding box center [629, 541] width 242 height 52
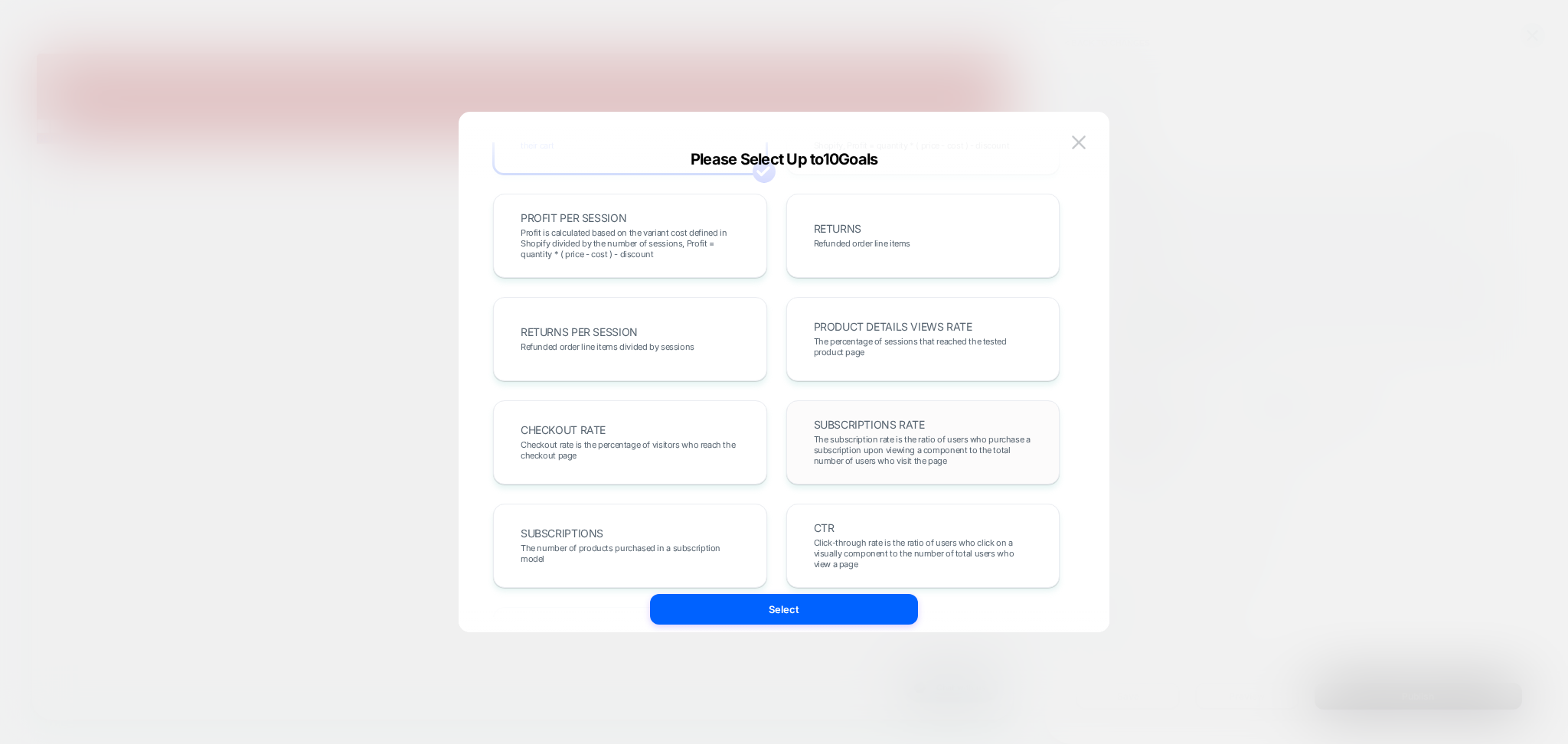
scroll to position [510, 0]
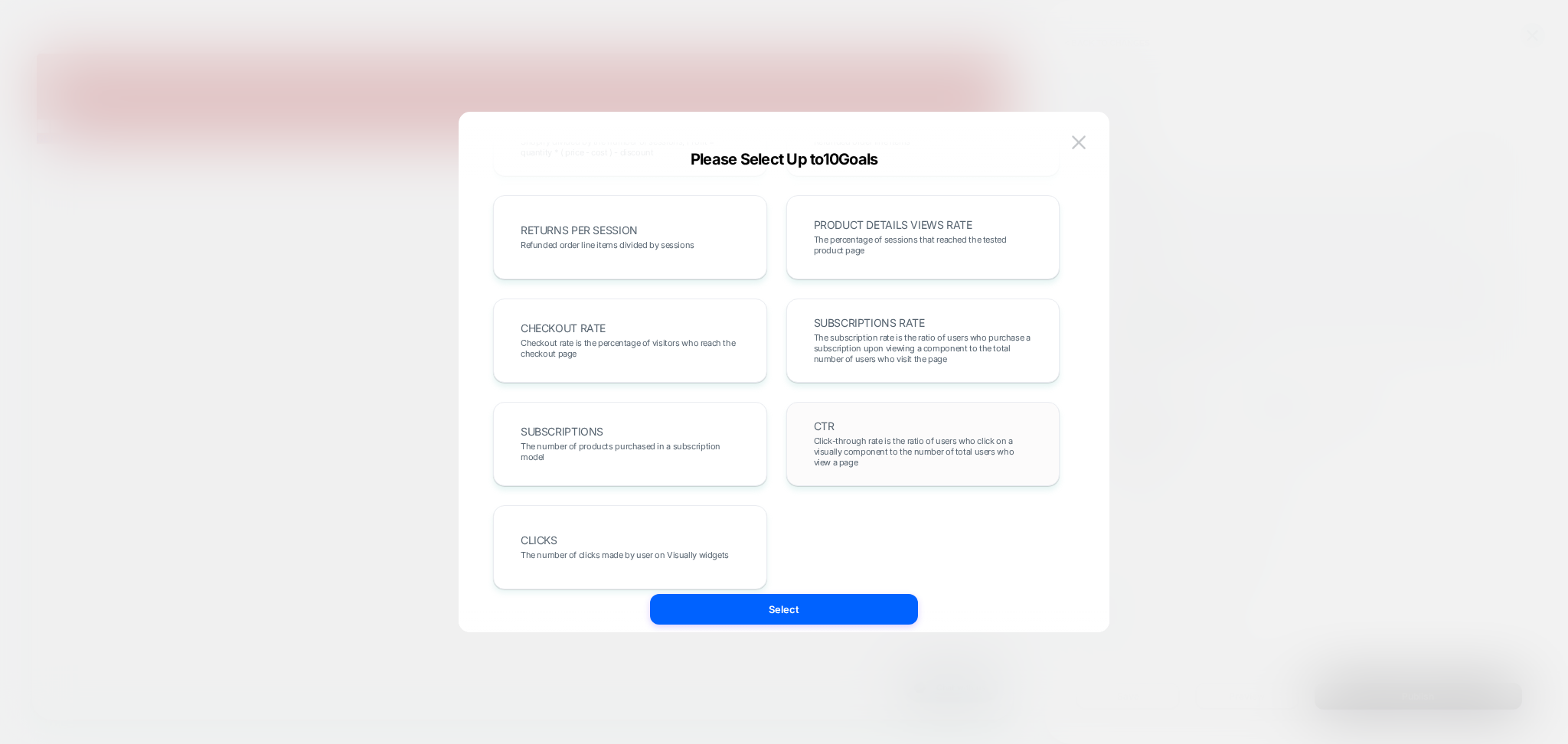
click at [858, 407] on div "CTR Click-through rate is the ratio of users who click on a visually component …" at bounding box center [923, 444] width 274 height 84
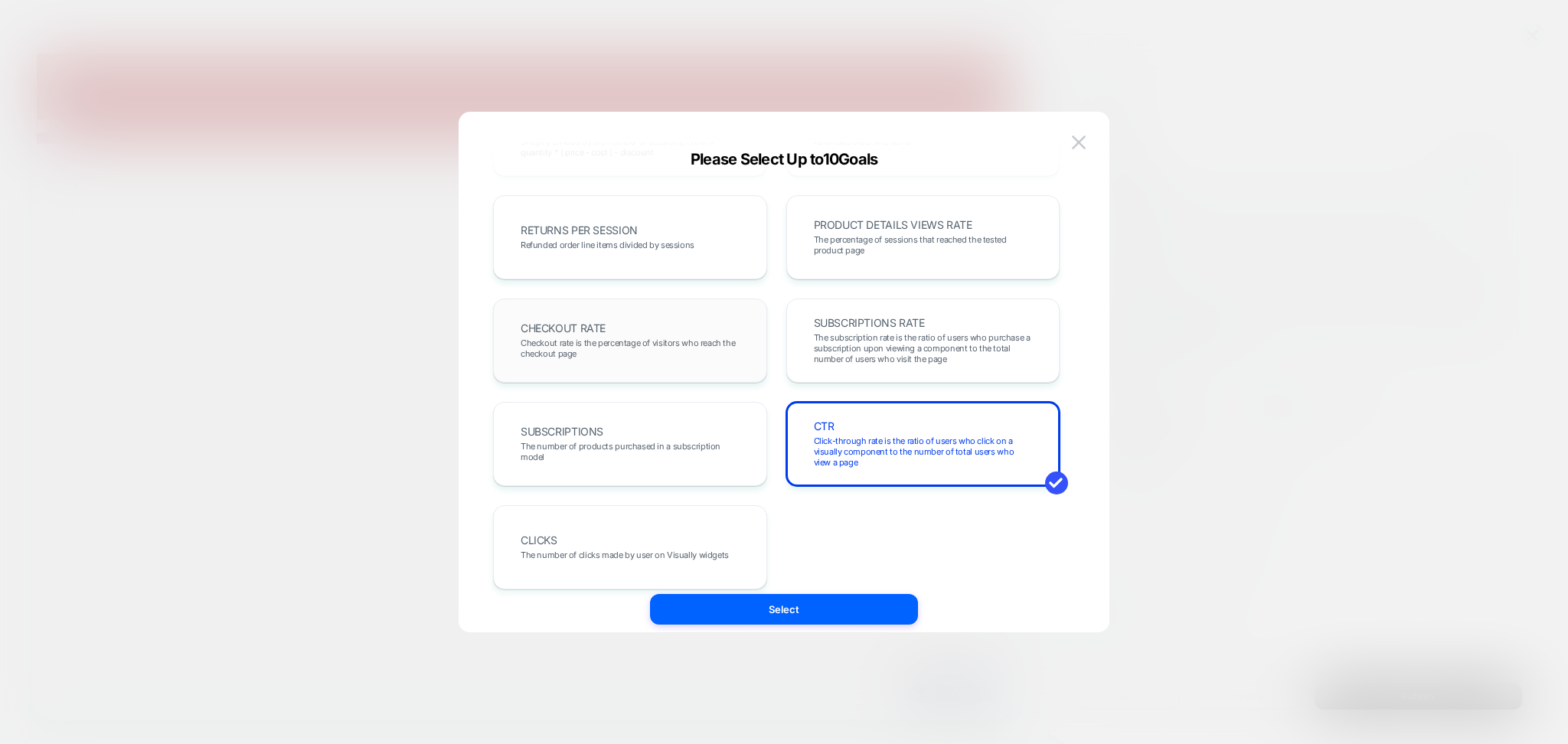
click at [582, 341] on span "Checkout rate is the percentage of visitors who reach the checkout page" at bounding box center [630, 348] width 219 height 21
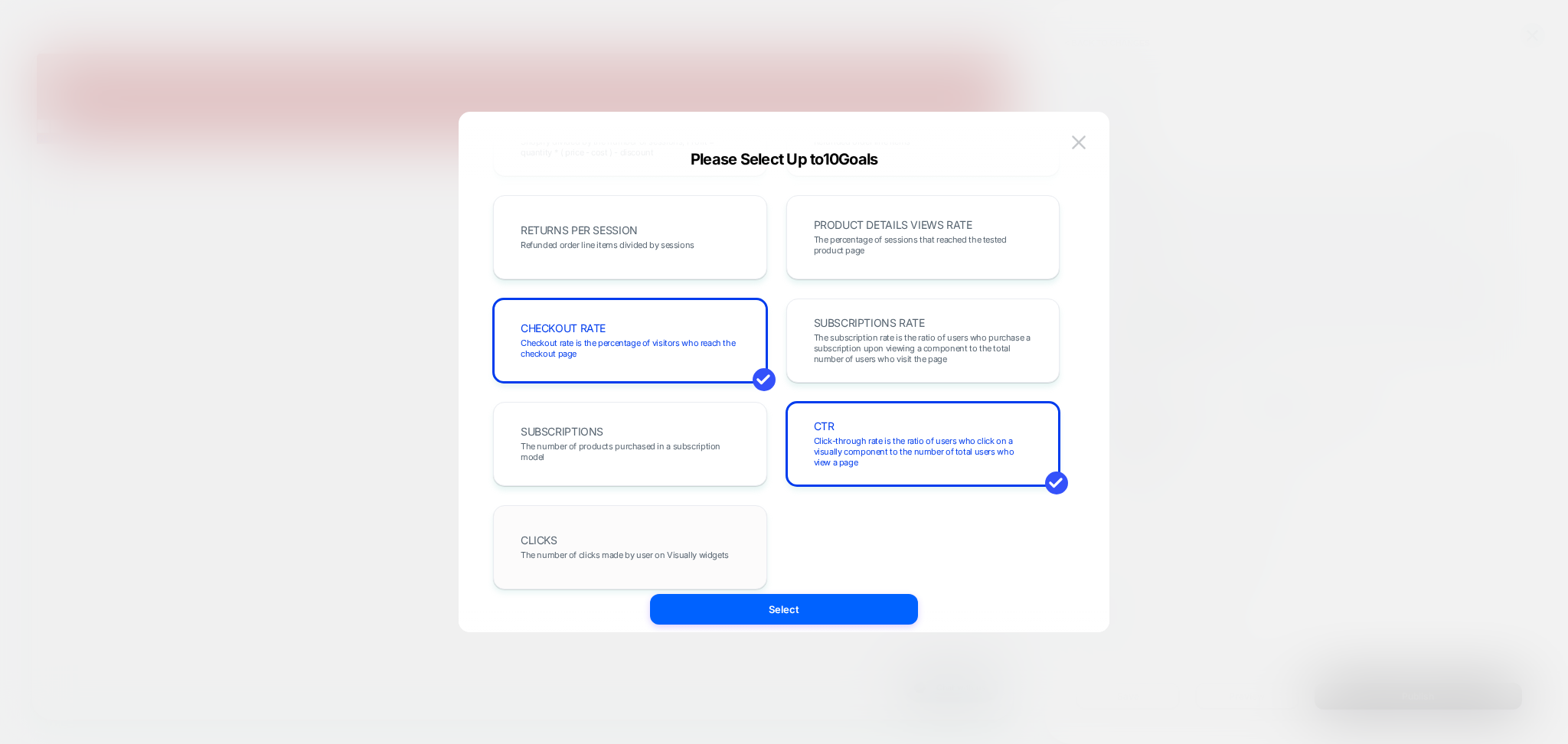
click at [539, 547] on div "CLICKS The number of clicks made by user on Visually widgets" at bounding box center [629, 548] width 242 height 52
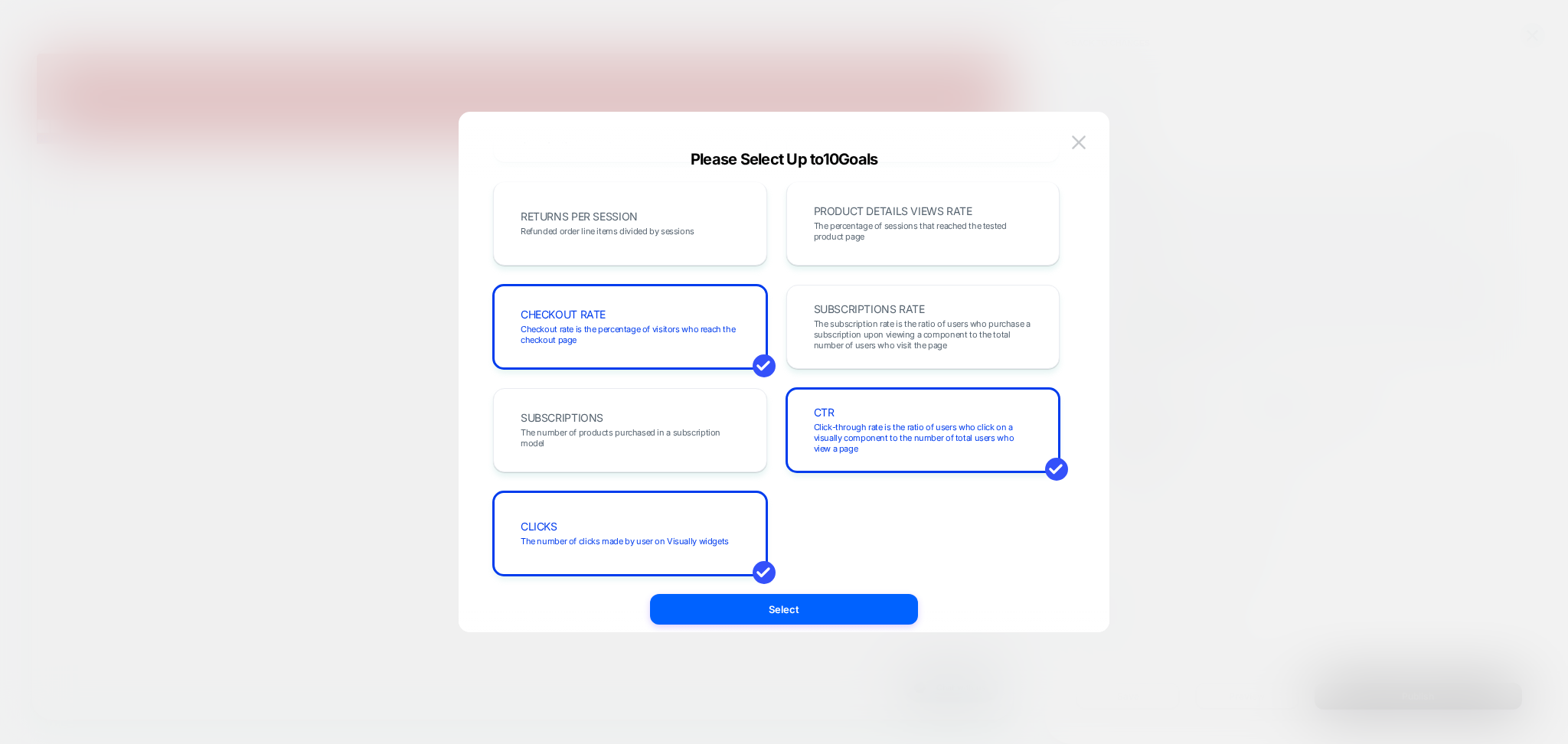
scroll to position [528, 0]
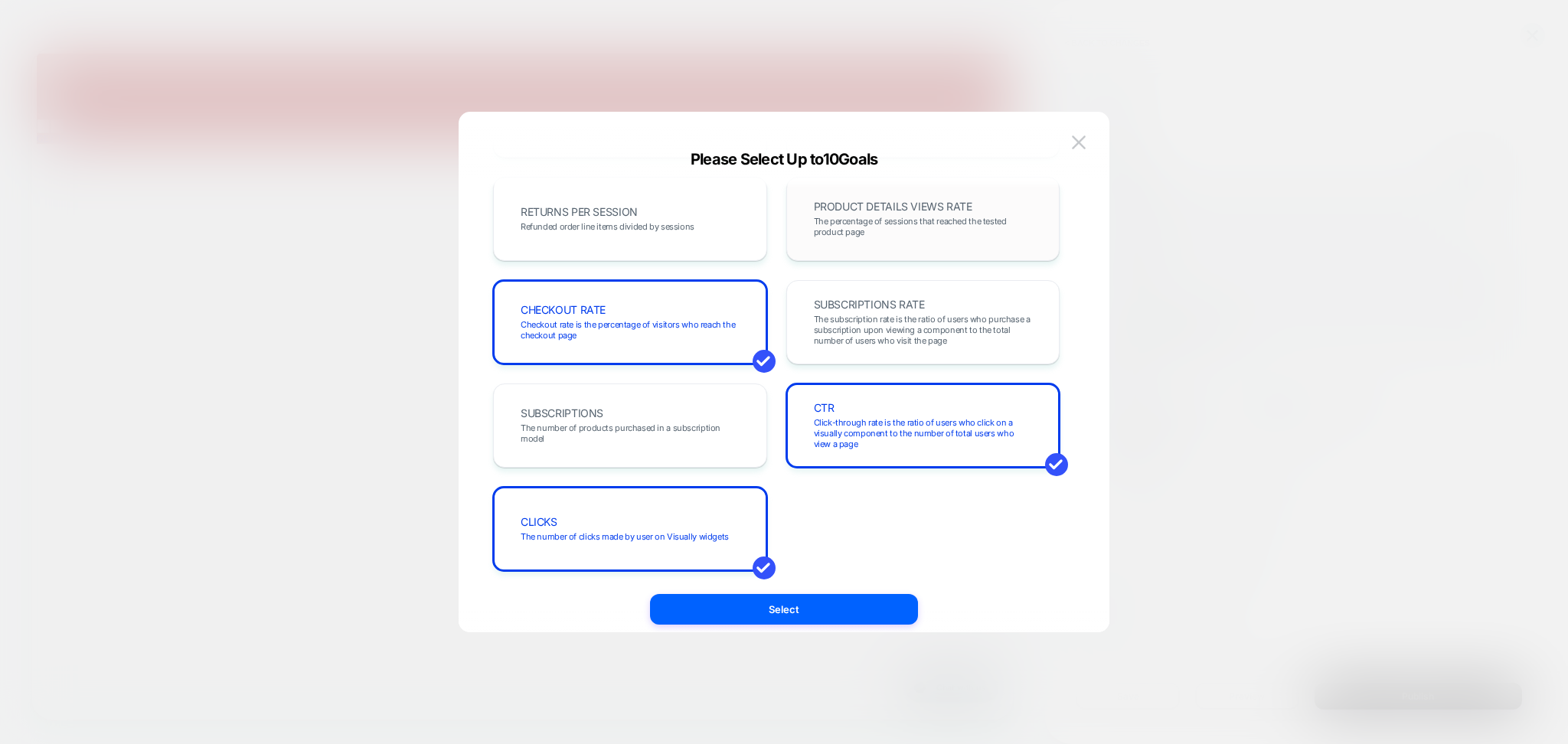
click at [886, 216] on span "The percentage of sessions that reached the tested product page" at bounding box center [923, 226] width 219 height 21
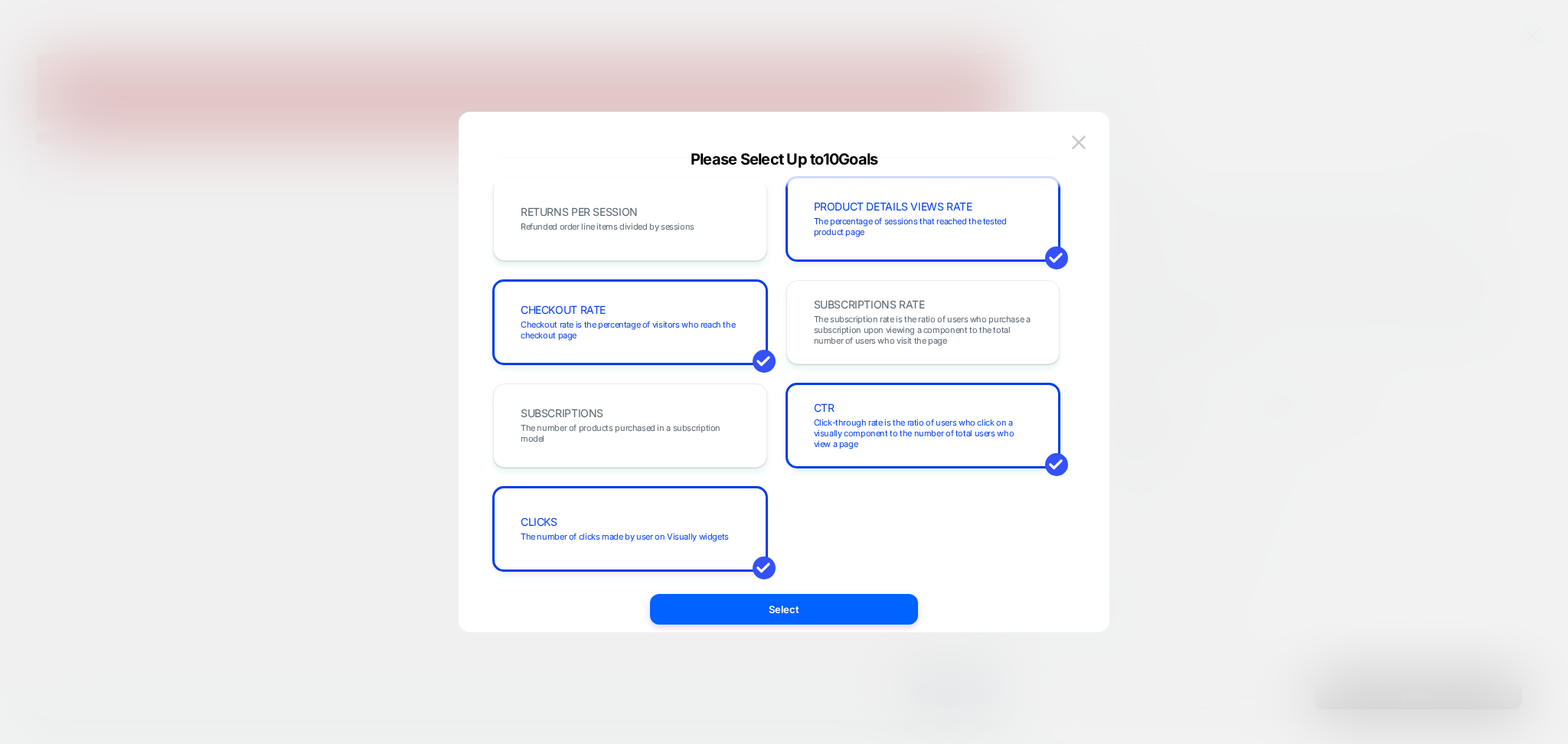
drag, startPoint x: 789, startPoint y: 608, endPoint x: 1069, endPoint y: 568, distance: 282.8
click at [789, 607] on button "Select" at bounding box center [784, 609] width 268 height 30
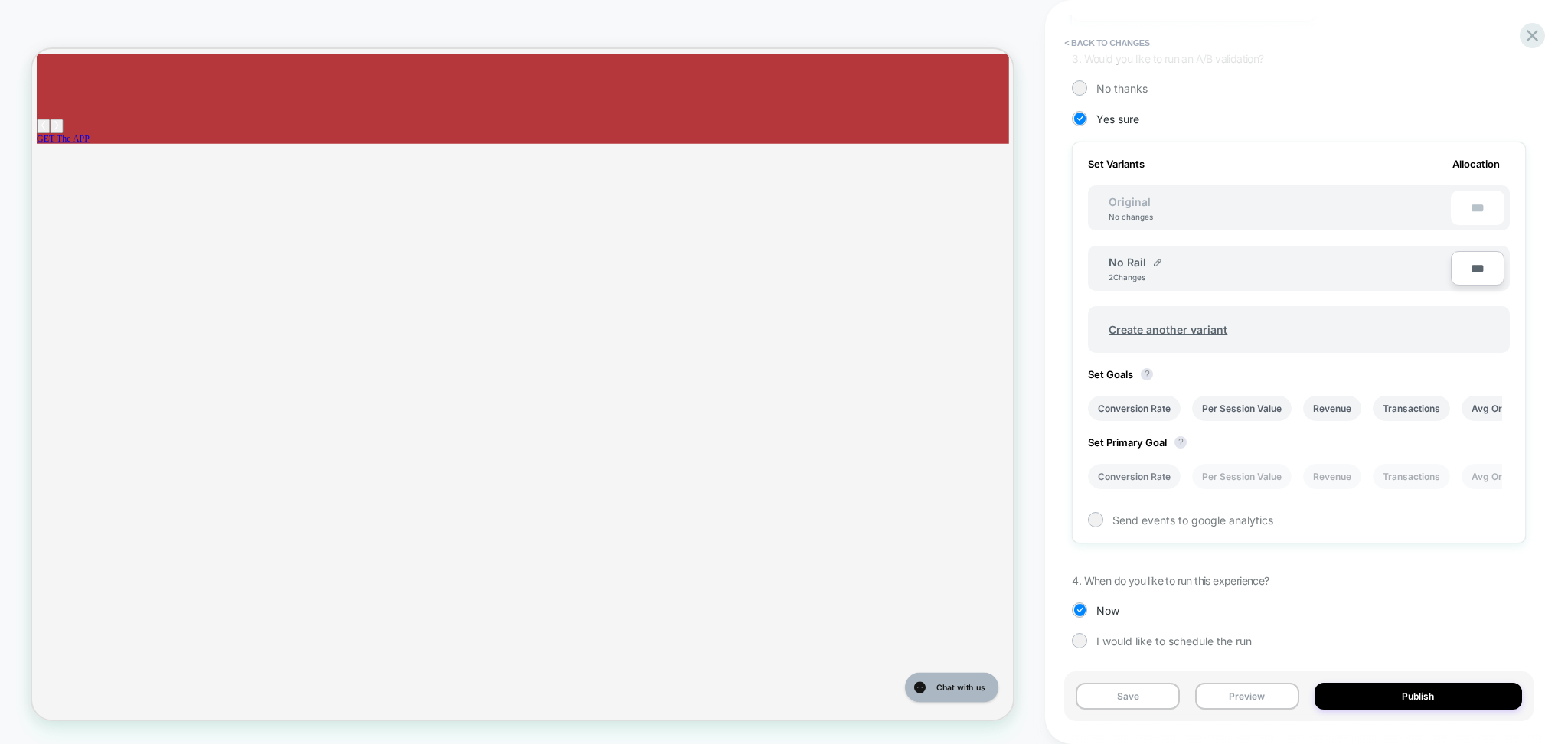
click at [1138, 474] on li "Conversion Rate" at bounding box center [1134, 477] width 93 height 25
click at [1146, 514] on span "Send events to google analytics" at bounding box center [1193, 520] width 161 height 13
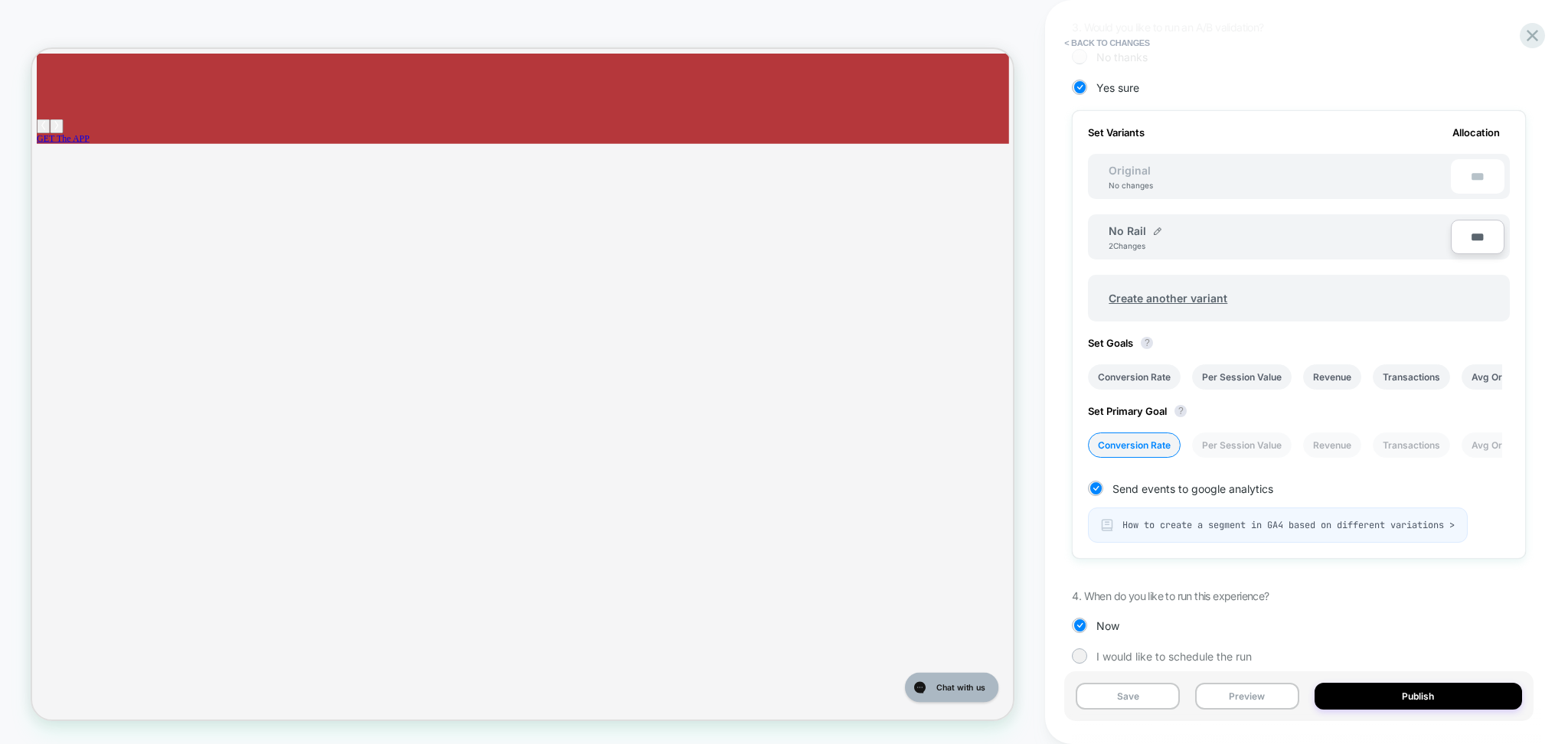
scroll to position [409, 0]
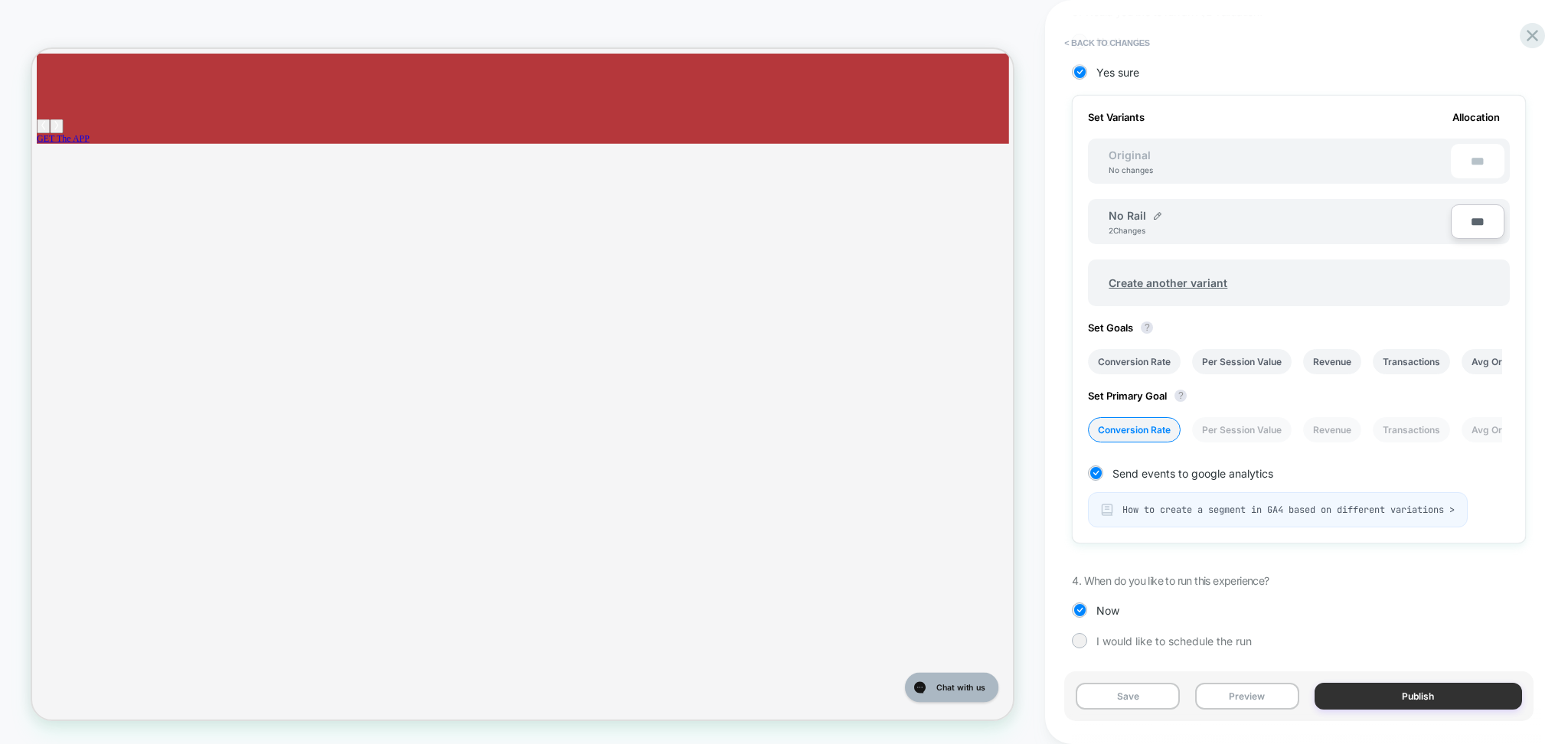
click at [1427, 695] on button "Publish" at bounding box center [1418, 697] width 207 height 27
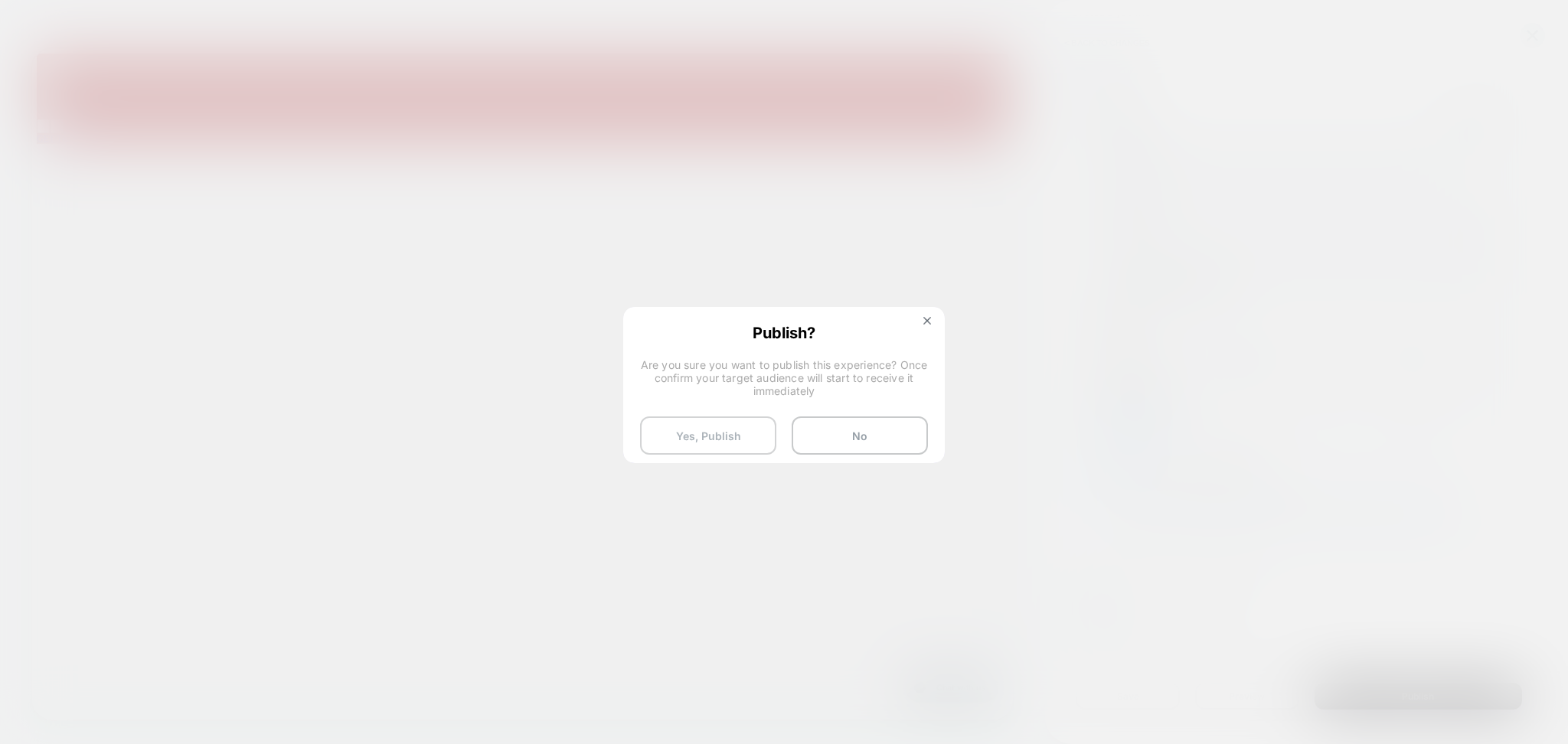
drag, startPoint x: 728, startPoint y: 436, endPoint x: 980, endPoint y: 461, distance: 253.2
click at [730, 436] on button "Yes, Publish" at bounding box center [709, 435] width 136 height 38
